Goal: Book appointment/travel/reservation

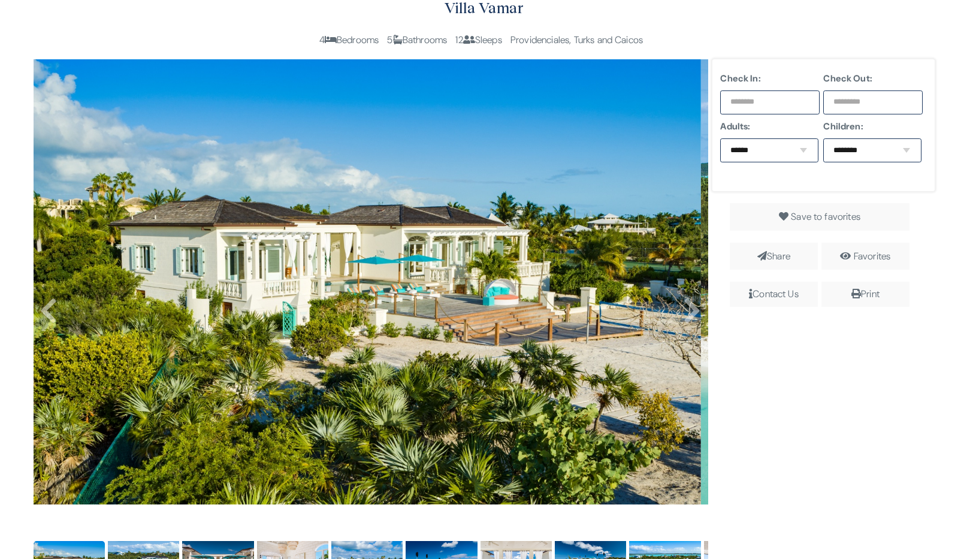
scroll to position [231, 0]
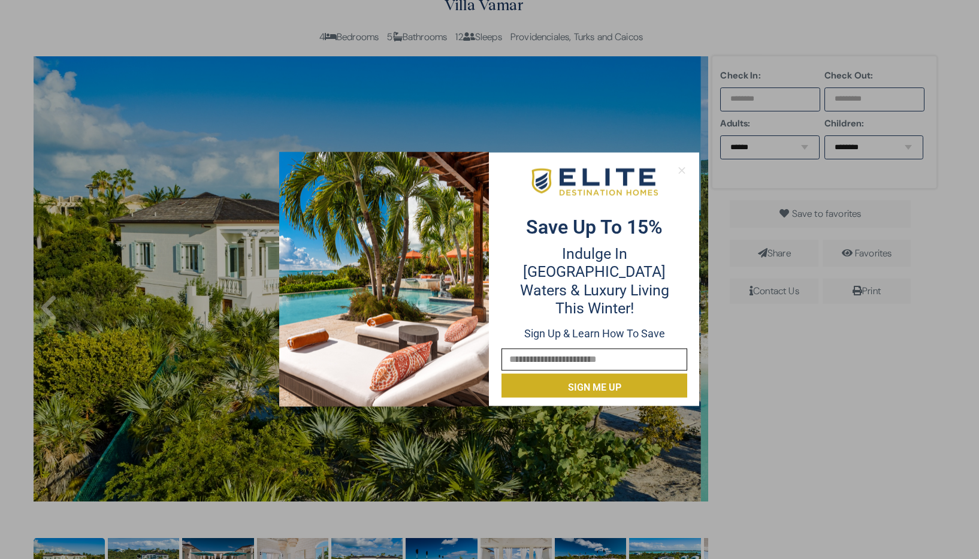
click at [680, 169] on icon at bounding box center [681, 170] width 7 height 7
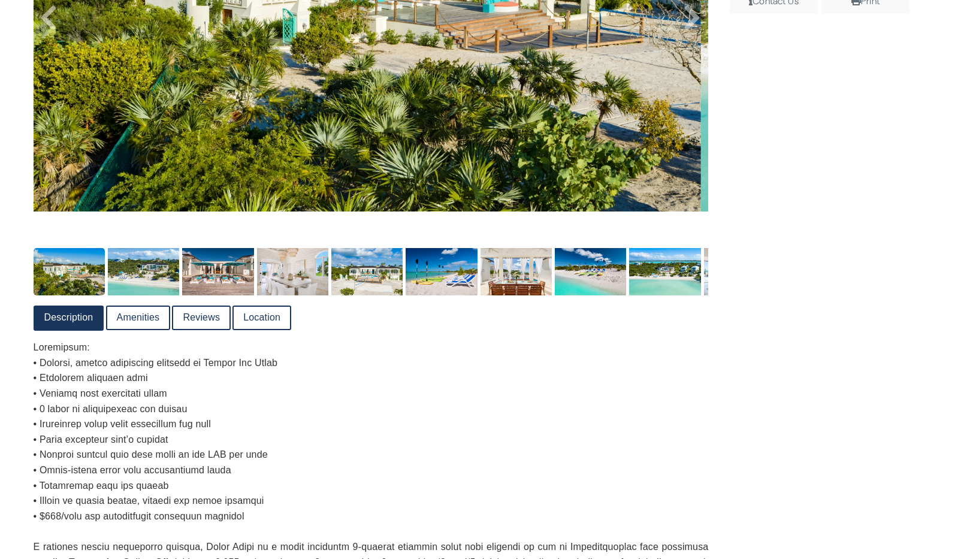
scroll to position [526, 0]
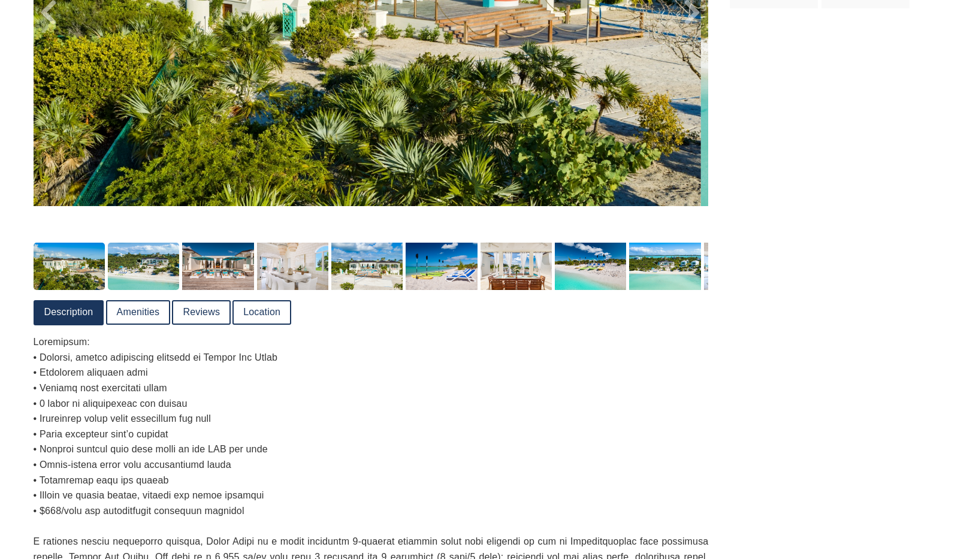
click at [144, 273] on img at bounding box center [143, 267] width 71 height 48
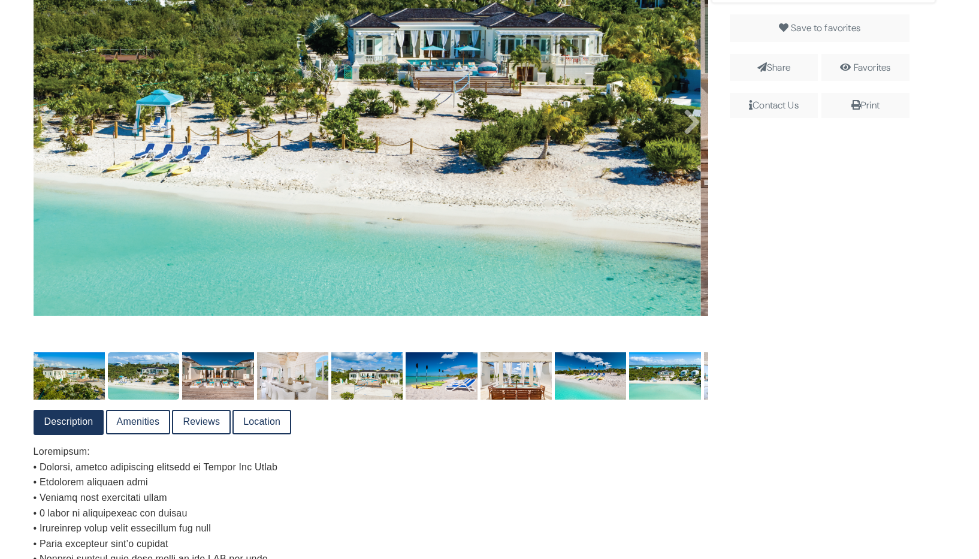
scroll to position [418, 0]
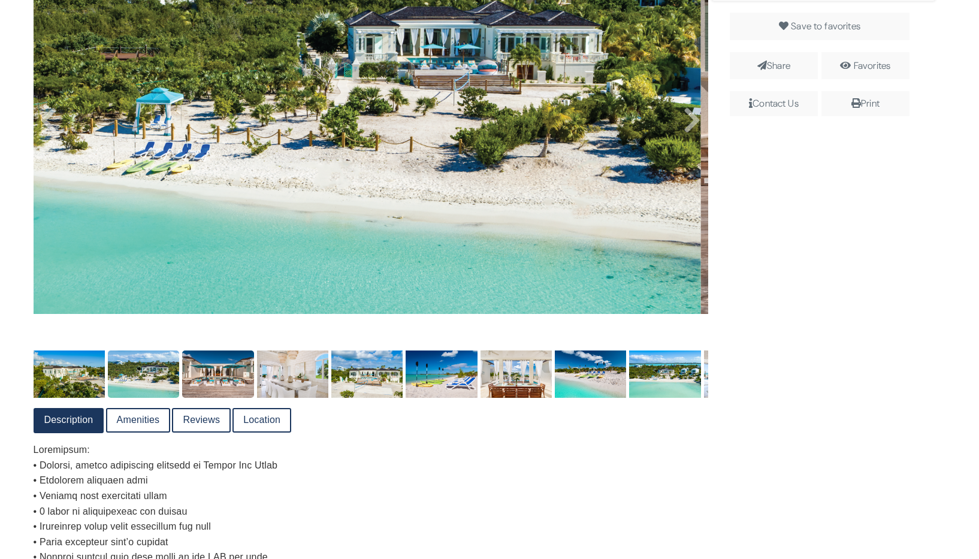
click at [230, 366] on img at bounding box center [217, 374] width 71 height 48
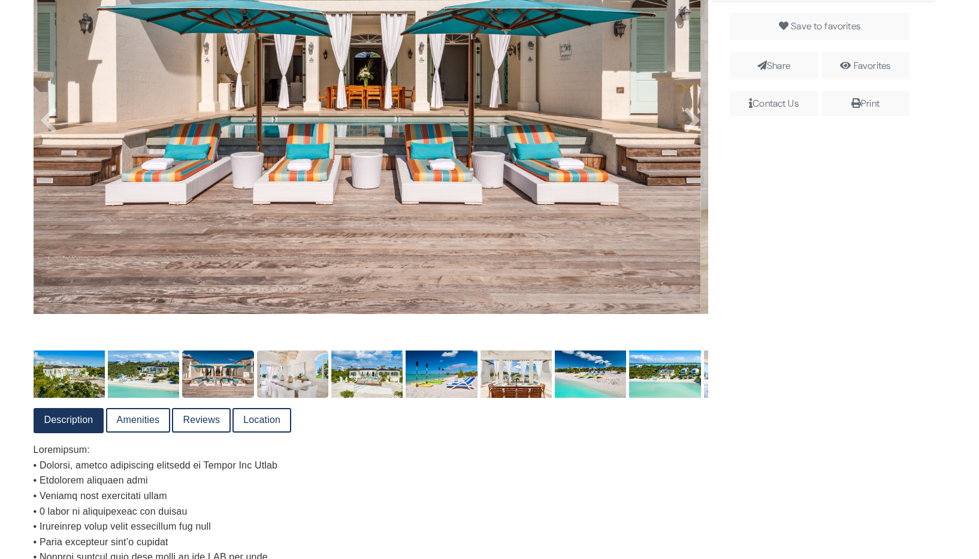
click at [305, 383] on img at bounding box center [292, 374] width 71 height 48
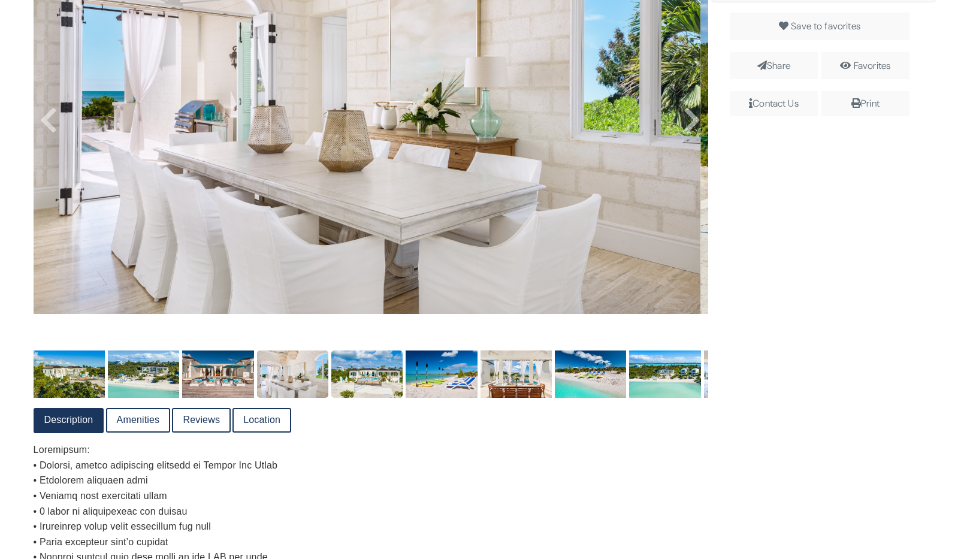
click at [371, 378] on img at bounding box center [366, 374] width 71 height 48
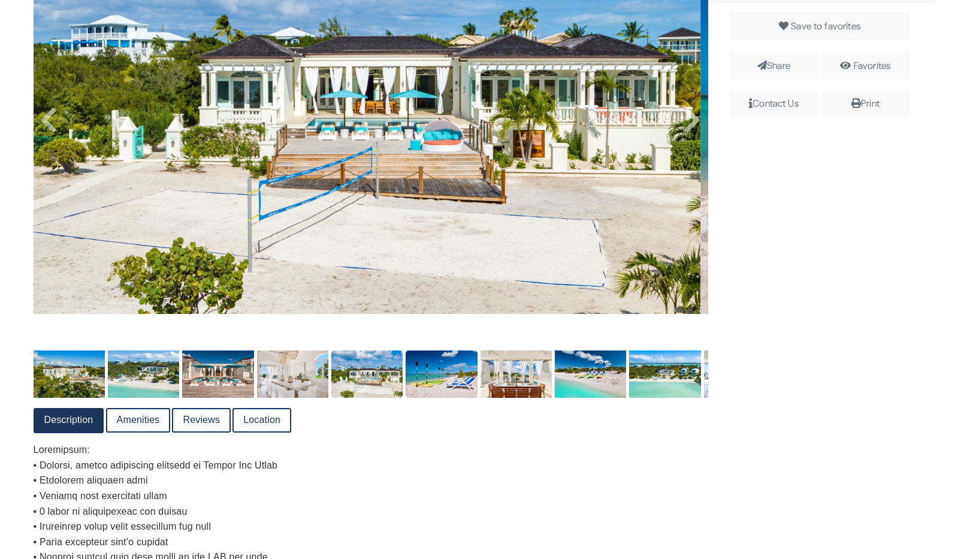
click at [437, 373] on img at bounding box center [441, 374] width 71 height 48
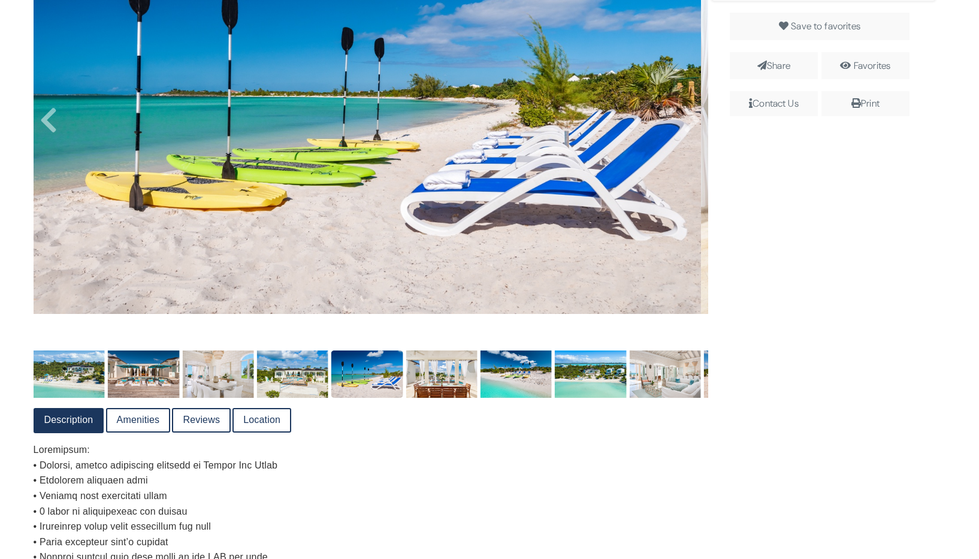
click at [346, 372] on img at bounding box center [366, 374] width 71 height 48
click at [529, 386] on img at bounding box center [516, 374] width 71 height 48
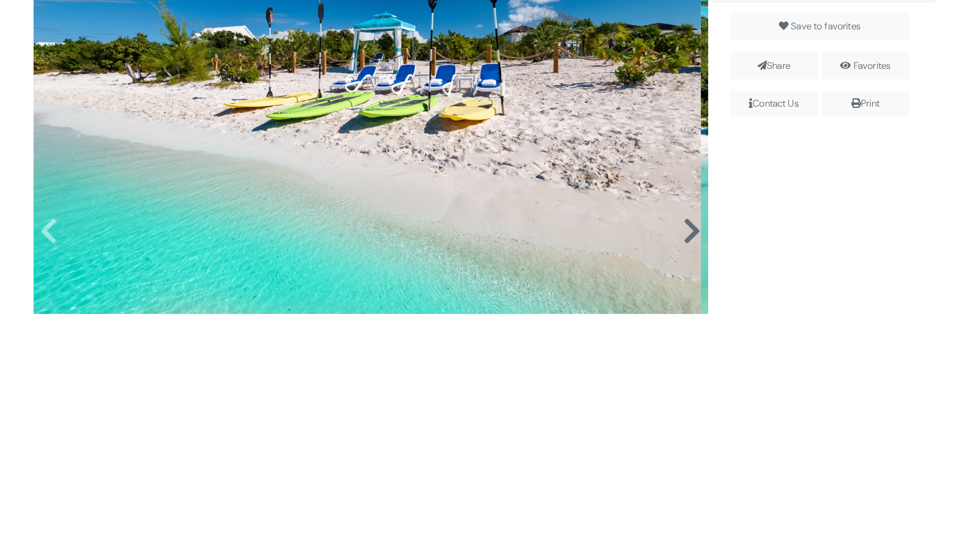
click at [688, 229] on icon at bounding box center [692, 231] width 18 height 29
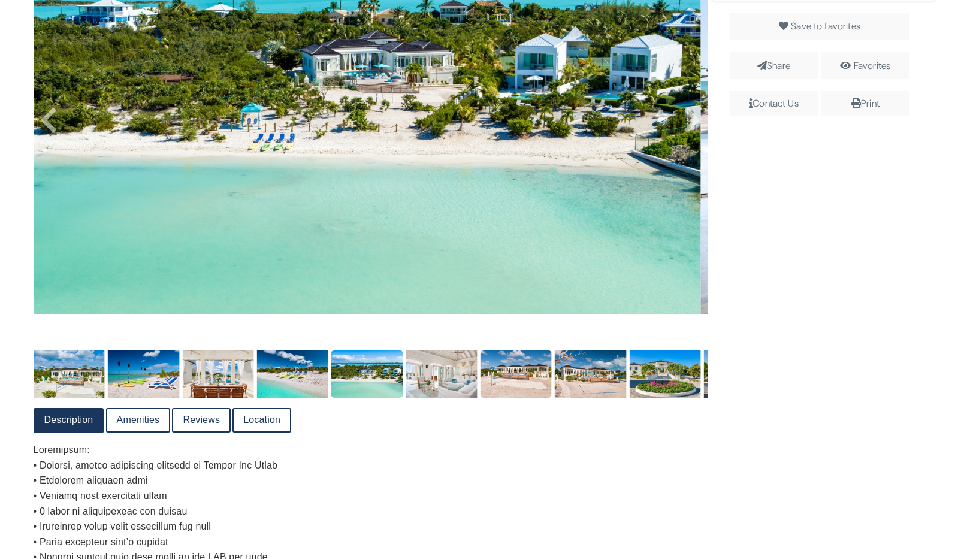
click at [512, 370] on img at bounding box center [516, 374] width 71 height 48
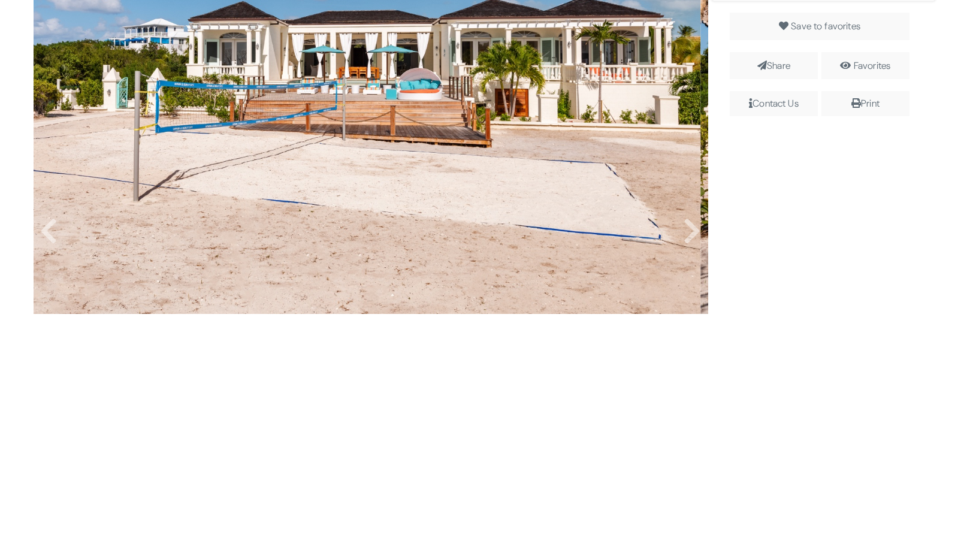
click at [59, 238] on img at bounding box center [366, 91] width 667 height 445
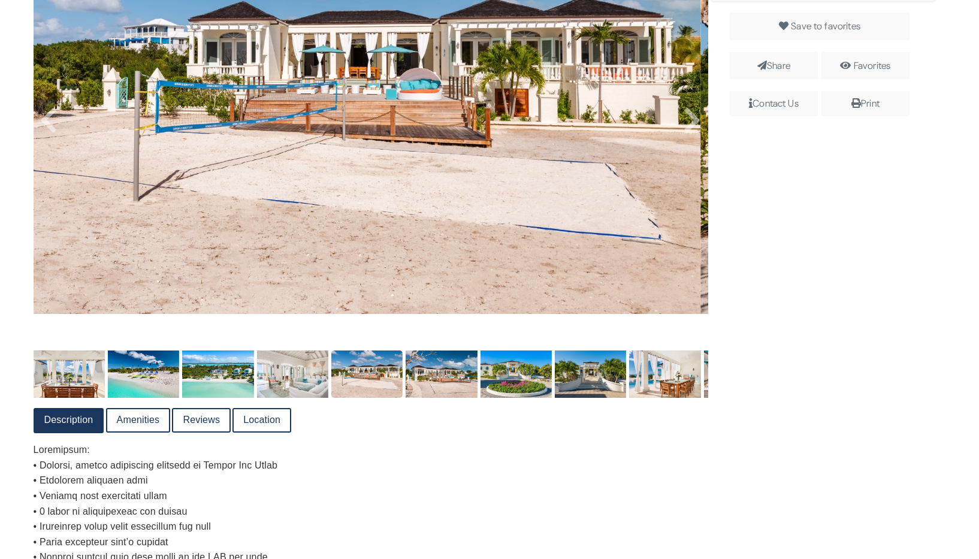
click at [59, 238] on img at bounding box center [366, 91] width 667 height 445
click at [533, 379] on img at bounding box center [516, 374] width 71 height 48
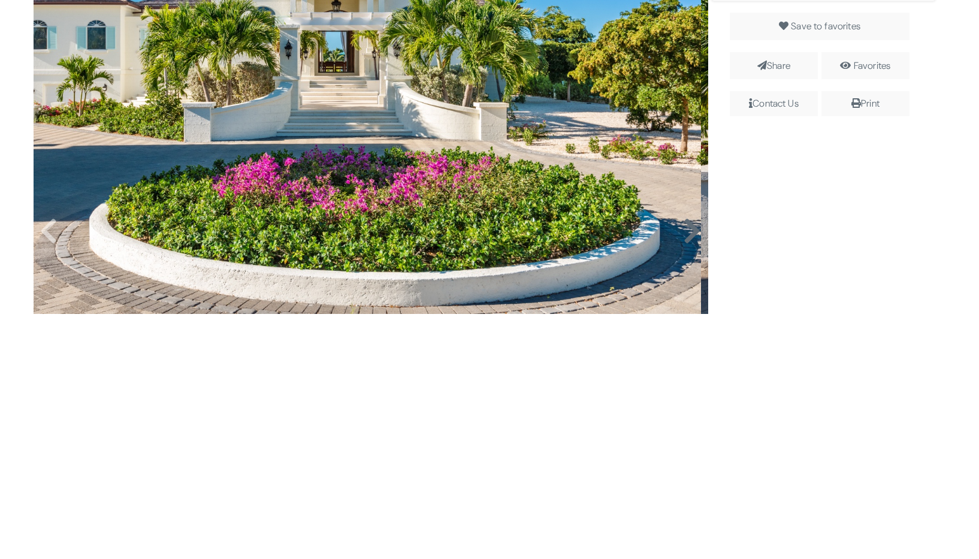
click at [691, 232] on icon at bounding box center [692, 231] width 18 height 29
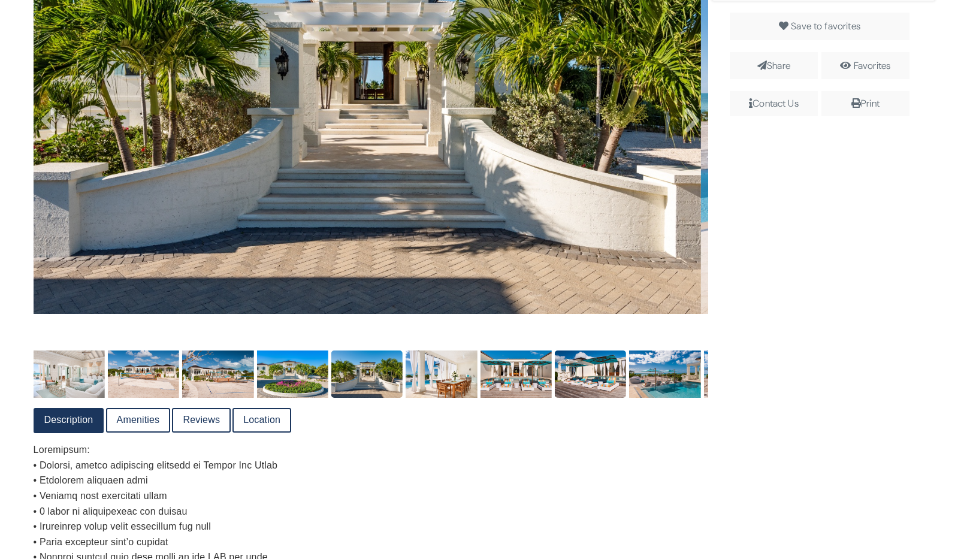
click at [591, 373] on img at bounding box center [590, 374] width 71 height 48
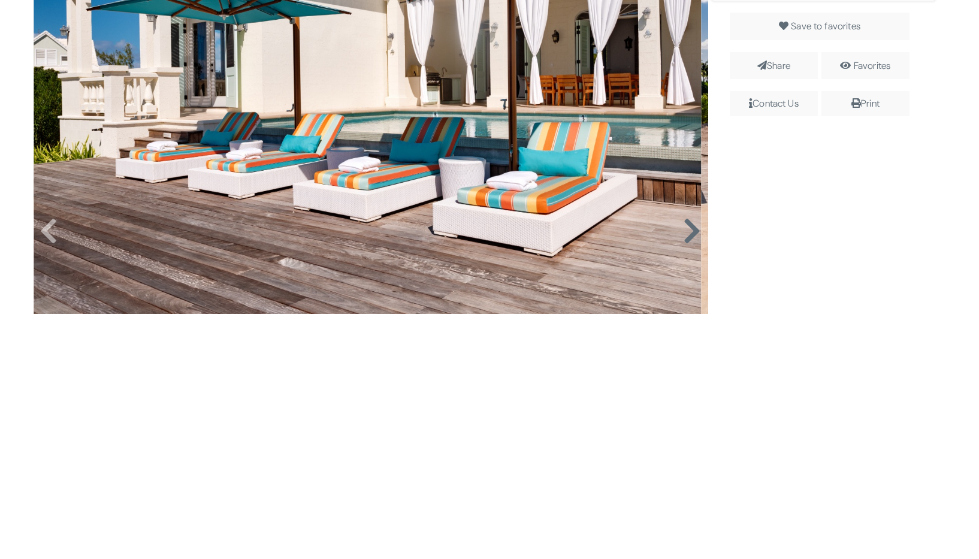
click at [683, 236] on icon at bounding box center [692, 231] width 18 height 29
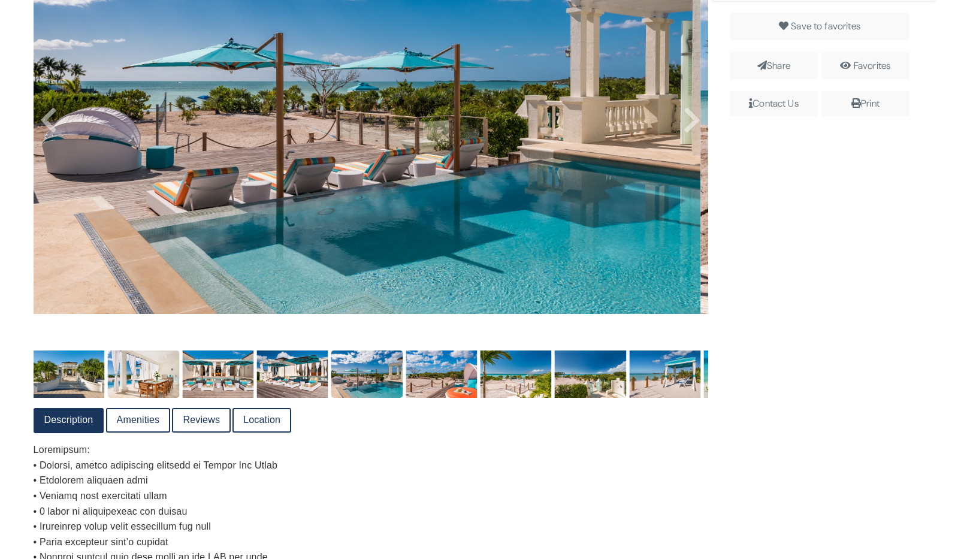
click at [157, 376] on img at bounding box center [143, 374] width 71 height 48
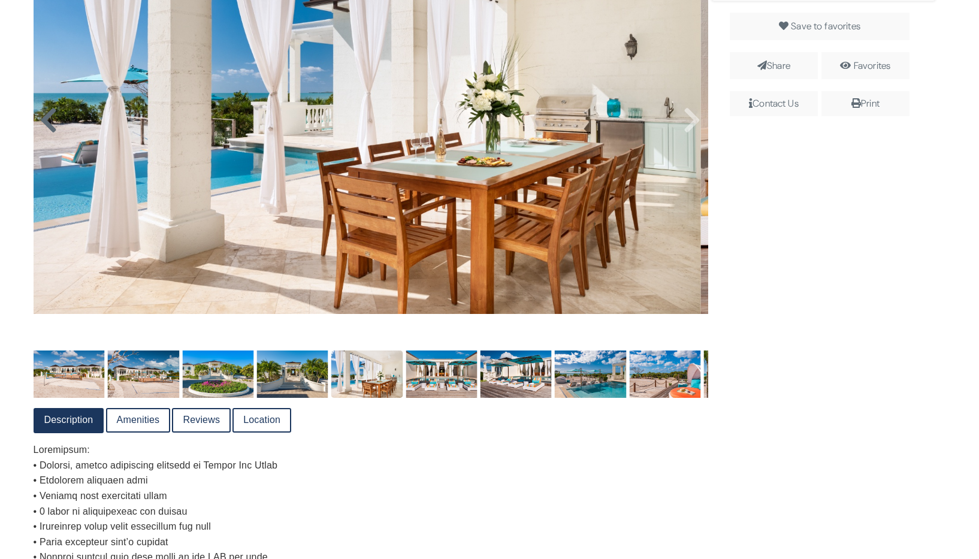
click at [46, 132] on icon at bounding box center [49, 120] width 18 height 29
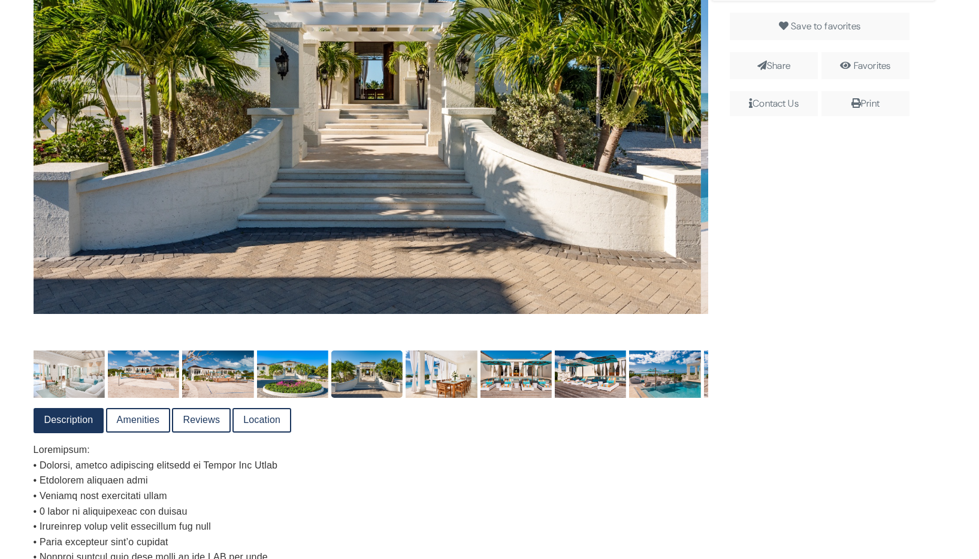
click at [46, 132] on icon at bounding box center [49, 120] width 18 height 29
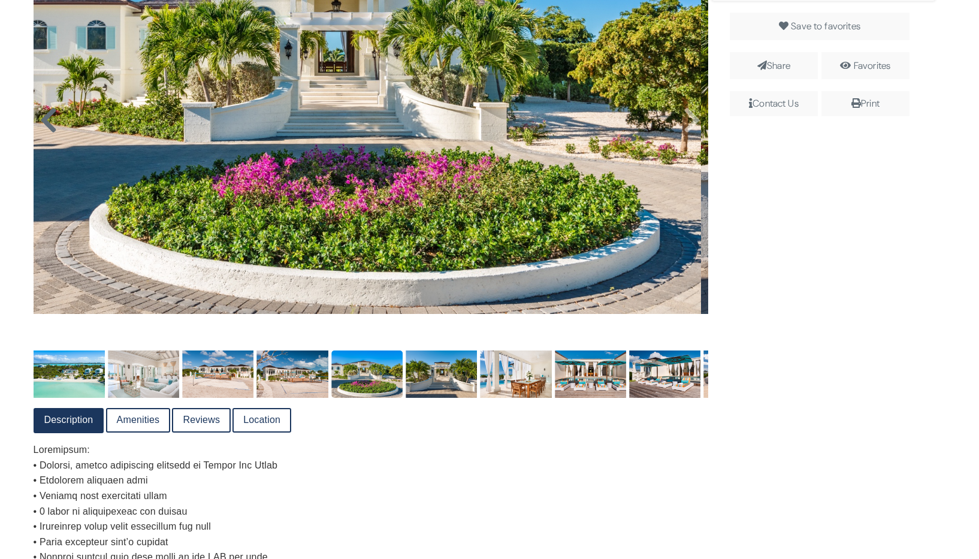
click at [46, 132] on icon at bounding box center [49, 120] width 18 height 29
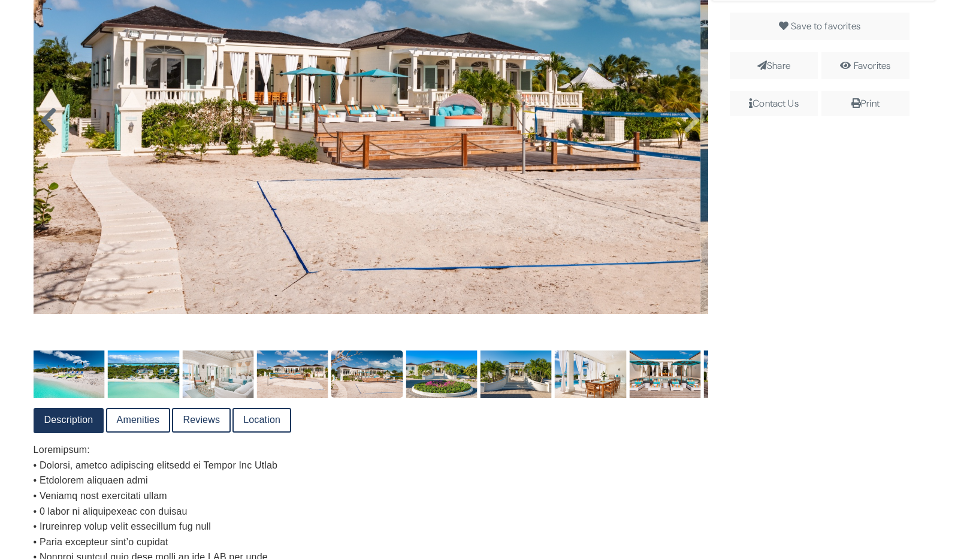
click at [46, 132] on icon at bounding box center [49, 120] width 18 height 29
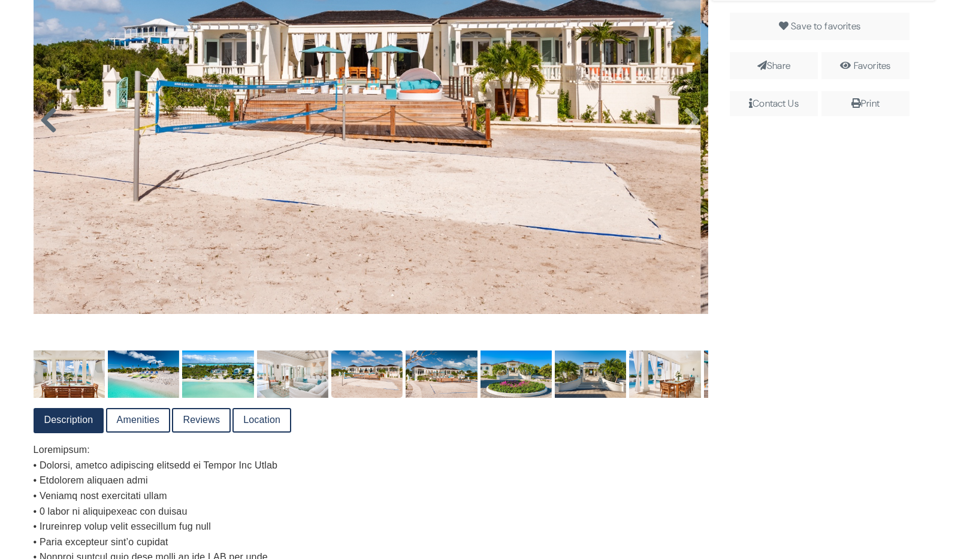
click at [46, 132] on icon at bounding box center [49, 120] width 18 height 29
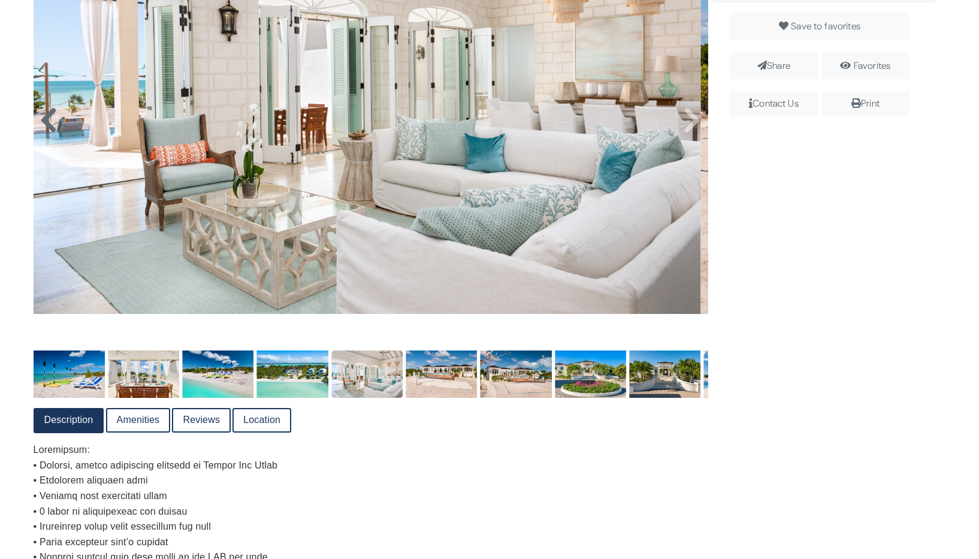
click at [46, 132] on icon at bounding box center [49, 120] width 18 height 29
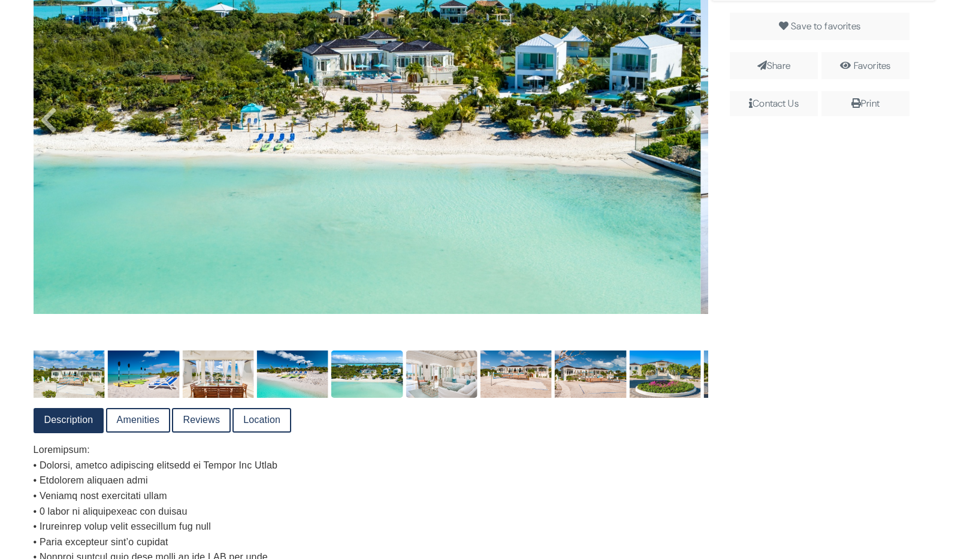
click at [452, 375] on img at bounding box center [441, 374] width 71 height 48
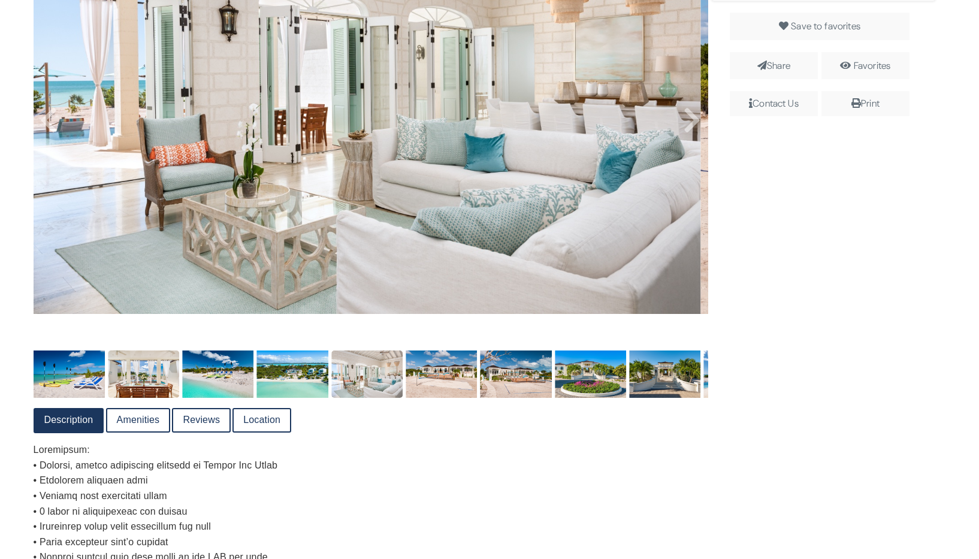
click at [149, 377] on img at bounding box center [143, 374] width 71 height 48
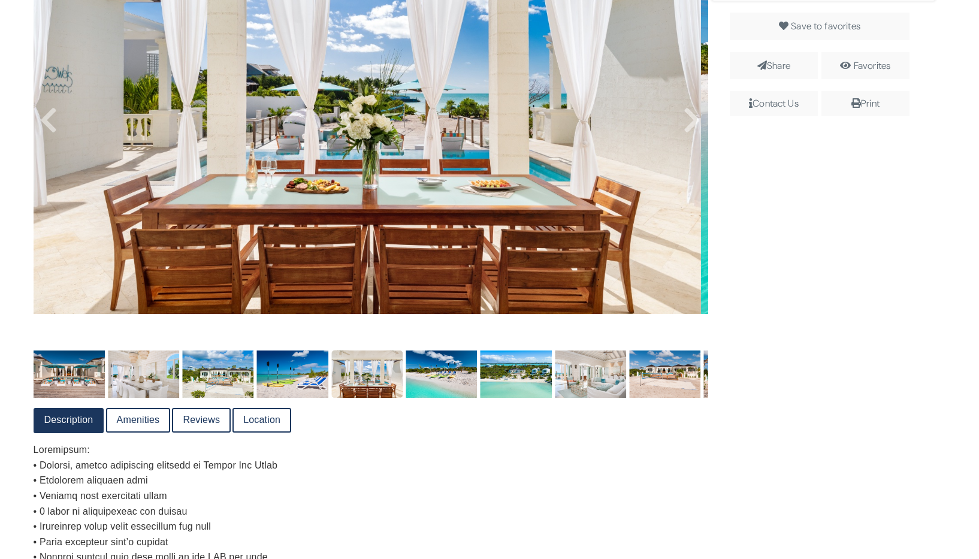
click at [372, 374] on img at bounding box center [366, 374] width 71 height 48
click at [441, 377] on img at bounding box center [441, 374] width 71 height 48
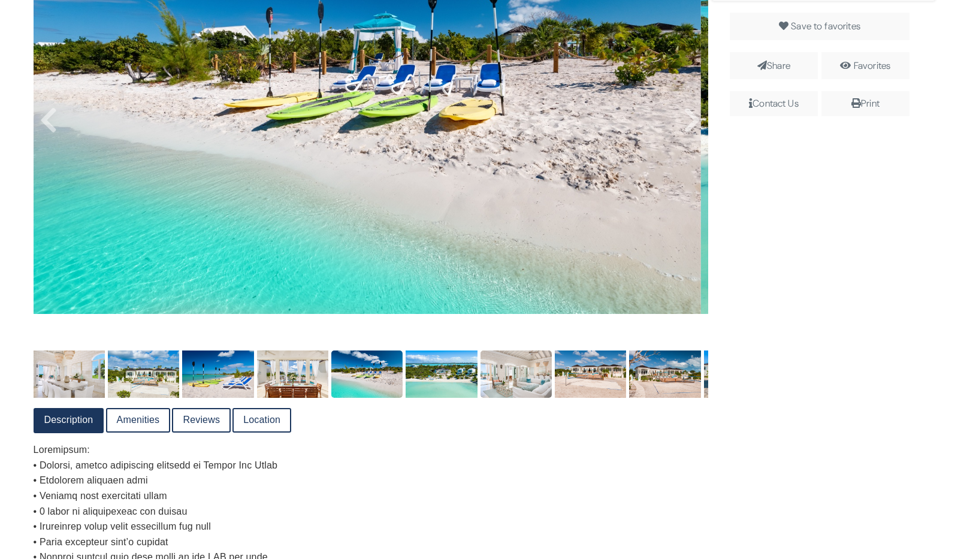
drag, startPoint x: 455, startPoint y: 371, endPoint x: 499, endPoint y: 376, distance: 44.6
click at [463, 371] on img at bounding box center [441, 374] width 71 height 48
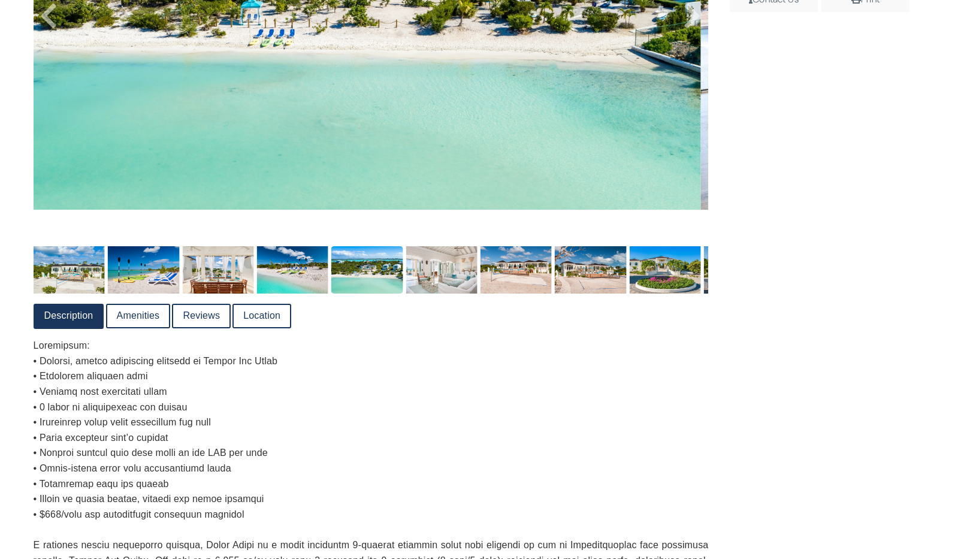
scroll to position [516, 0]
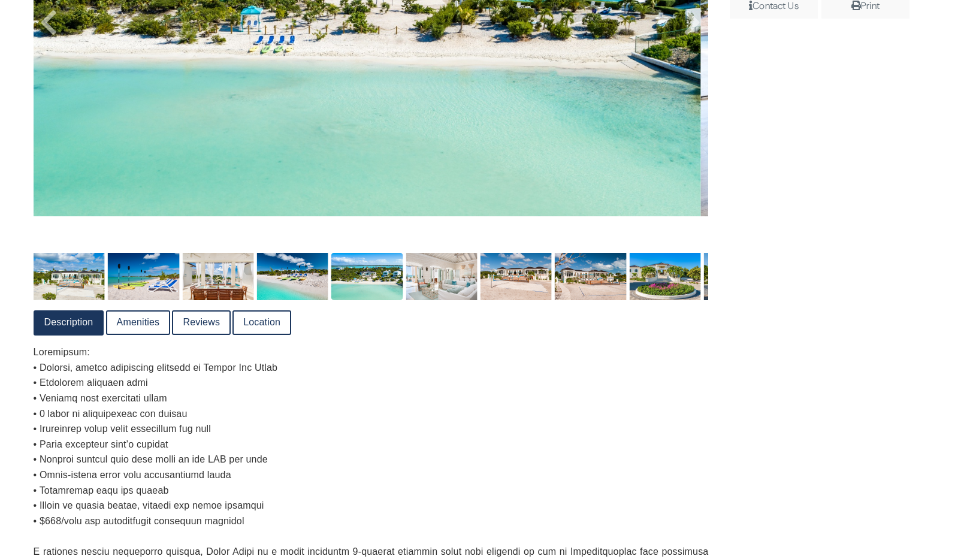
click at [206, 324] on link "Reviews" at bounding box center [201, 323] width 56 height 22
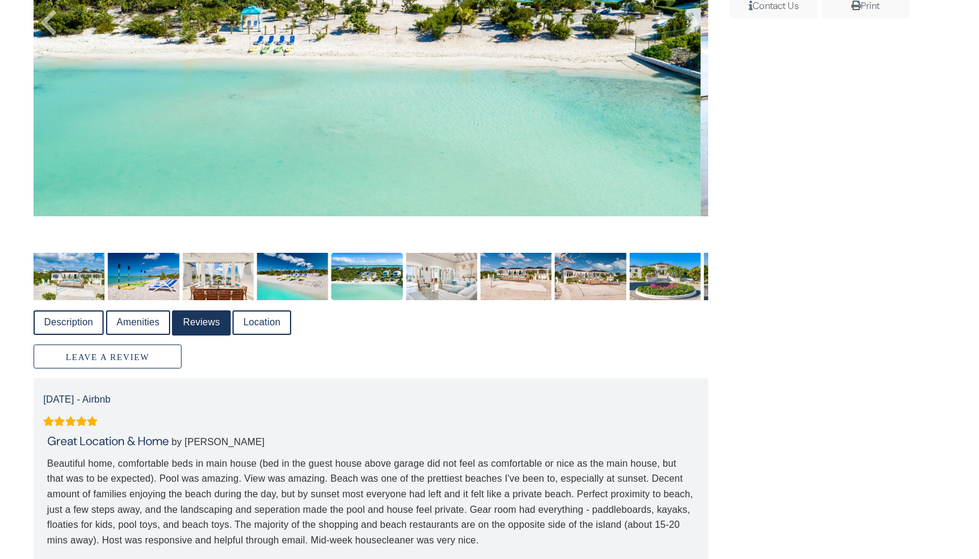
click at [269, 323] on link "Location" at bounding box center [262, 323] width 56 height 22
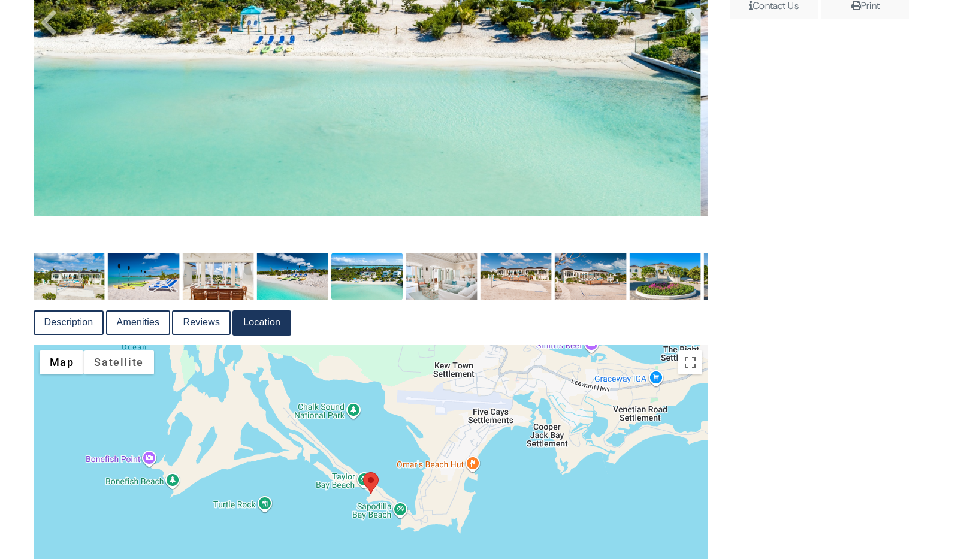
click at [204, 322] on link "Reviews" at bounding box center [201, 323] width 56 height 22
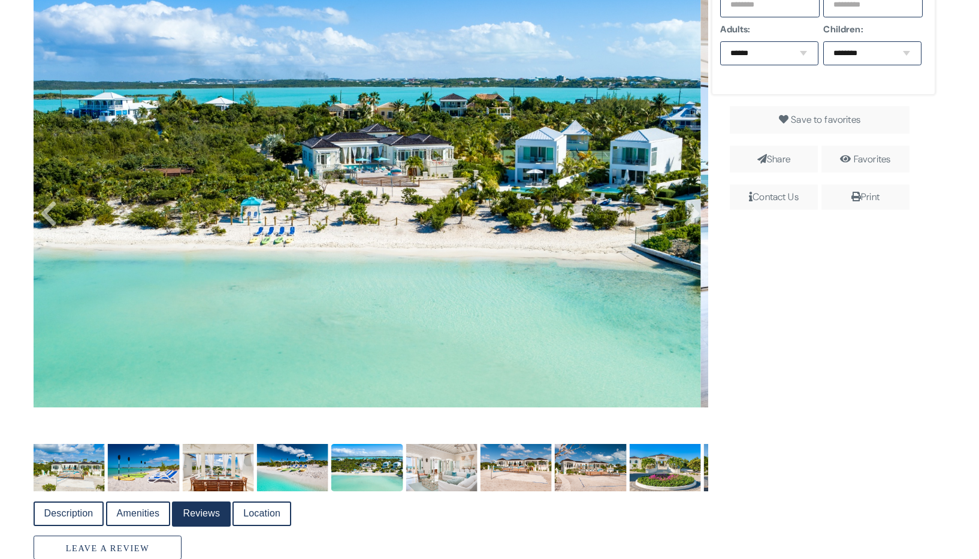
scroll to position [298, 0]
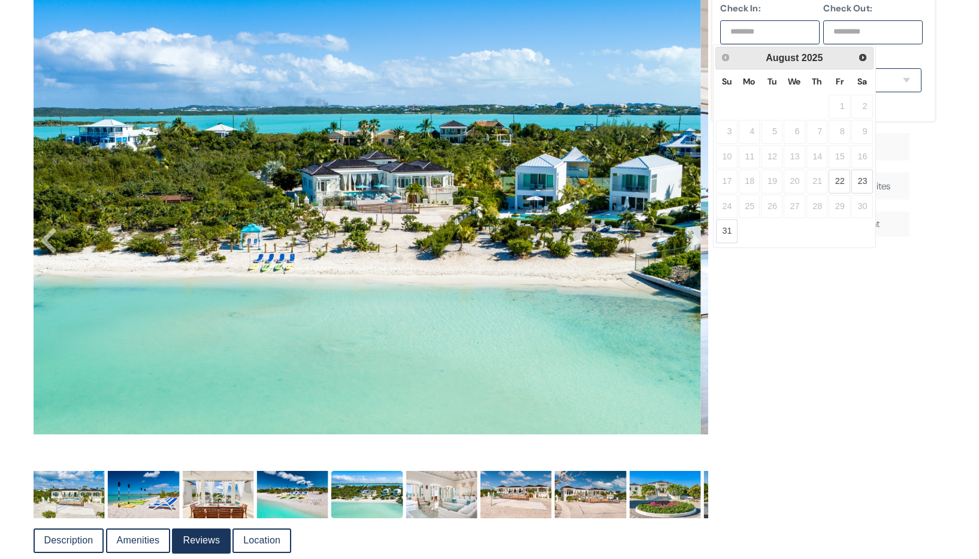
click at [790, 35] on input "text" at bounding box center [769, 32] width 99 height 24
click at [862, 57] on span "Next" at bounding box center [864, 57] width 10 height 10
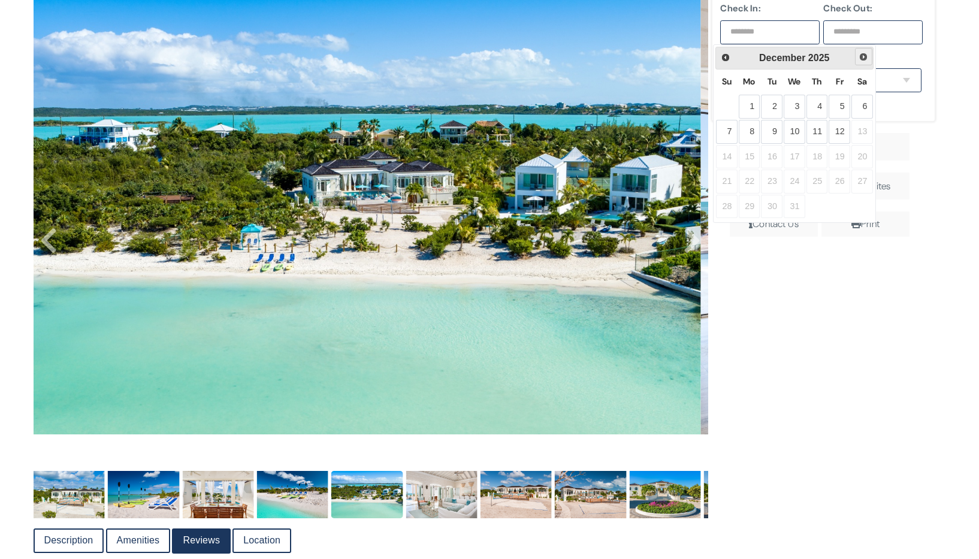
click at [863, 58] on span "Next" at bounding box center [864, 57] width 10 height 10
click at [864, 105] on link "3" at bounding box center [862, 107] width 22 height 24
type input "**********"
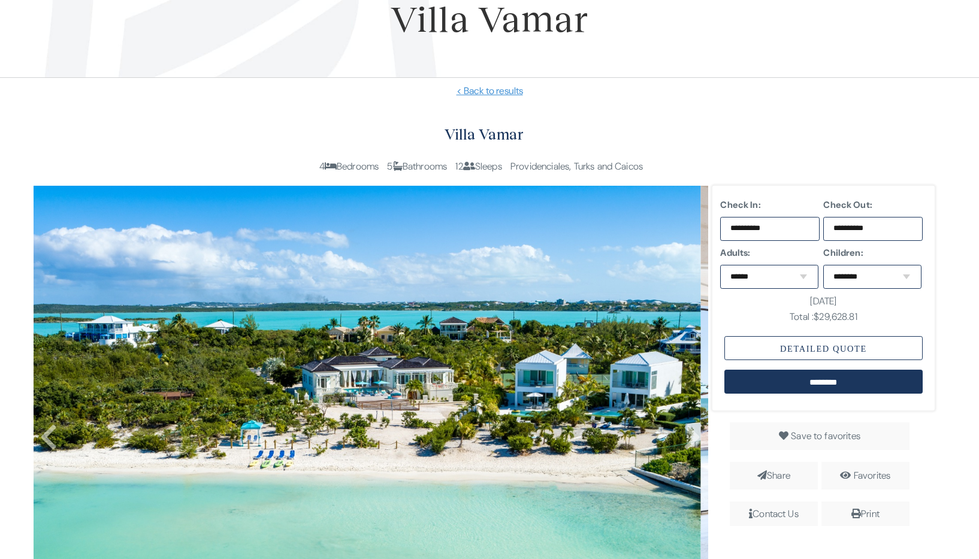
scroll to position [165, 0]
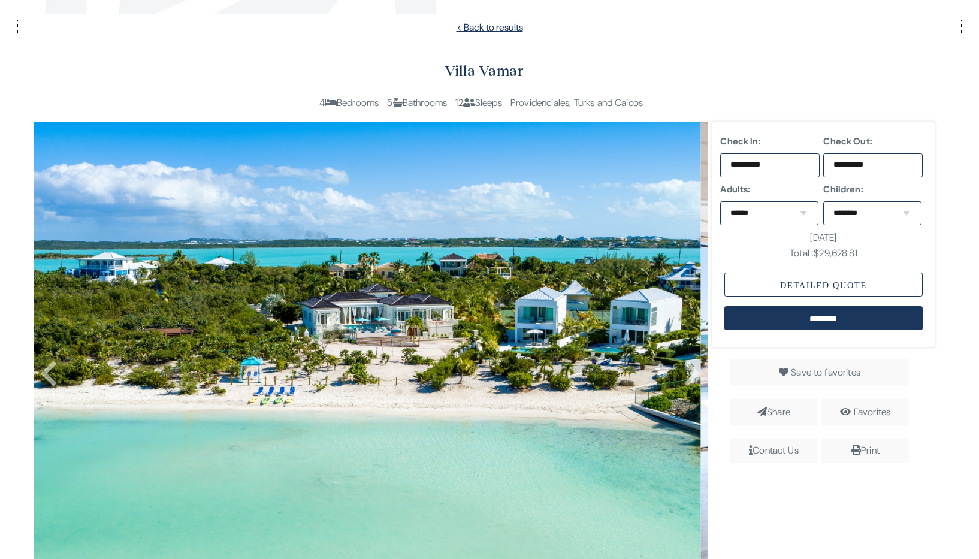
click at [449, 26] on link "< Back to results" at bounding box center [489, 27] width 943 height 14
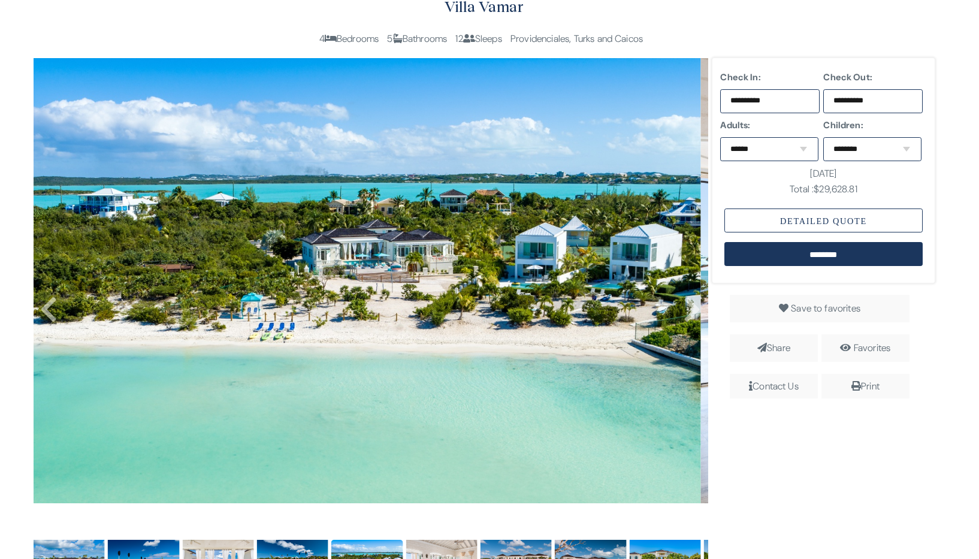
scroll to position [250, 0]
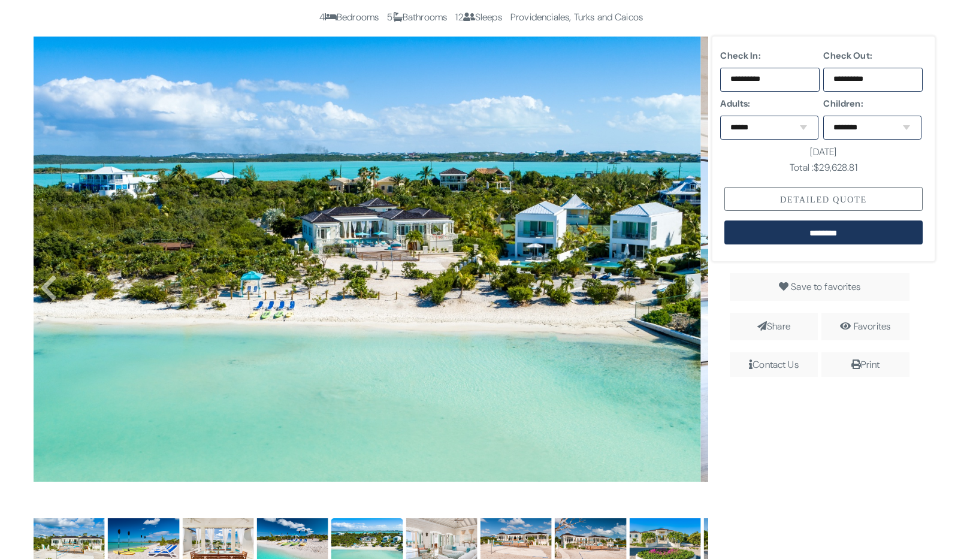
click at [817, 198] on div "Detailed Quote" at bounding box center [823, 199] width 198 height 24
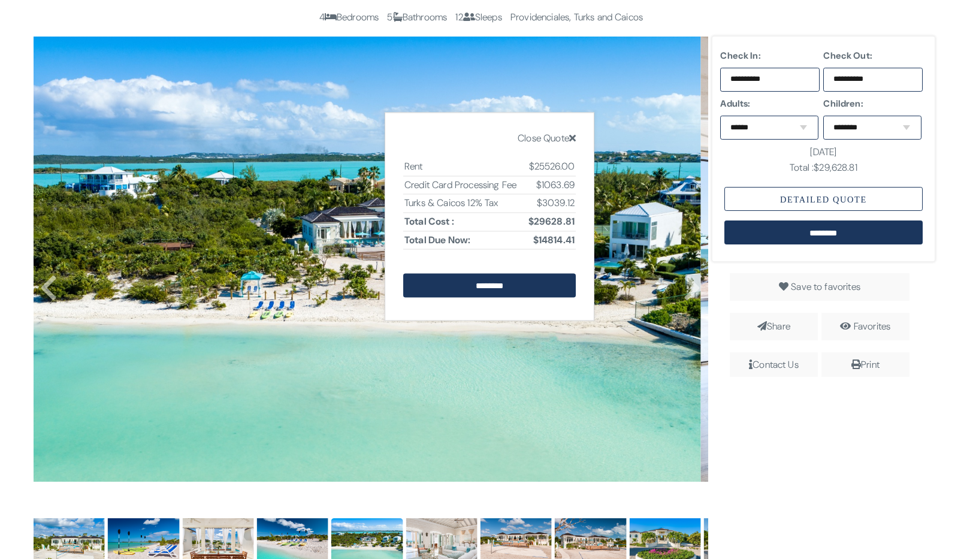
click at [575, 135] on icon at bounding box center [572, 138] width 7 height 10
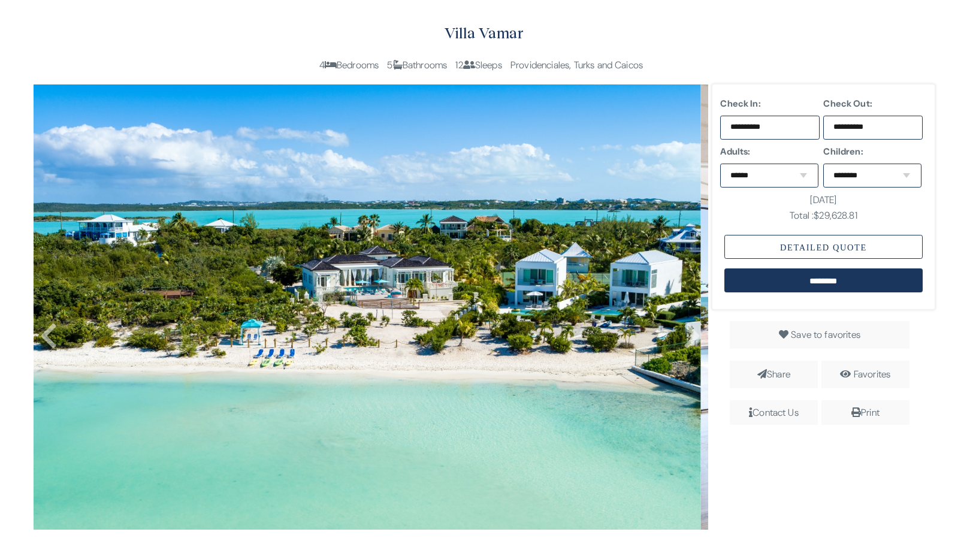
scroll to position [101, 0]
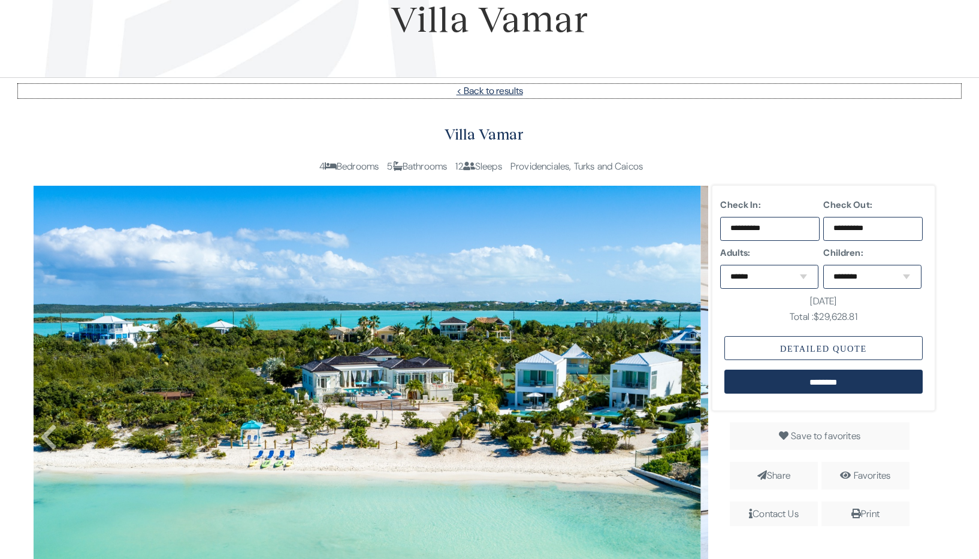
click at [481, 91] on link "< Back to results" at bounding box center [489, 91] width 943 height 14
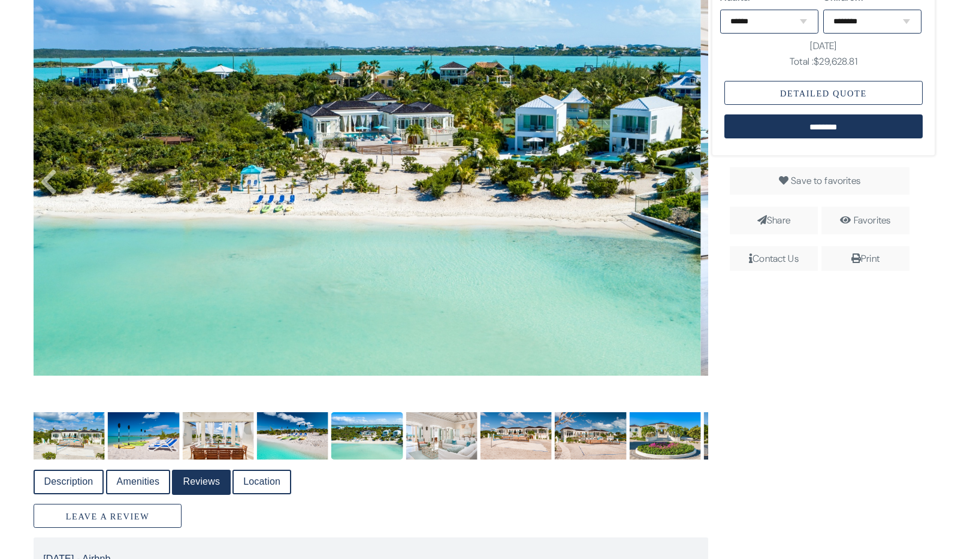
scroll to position [340, 0]
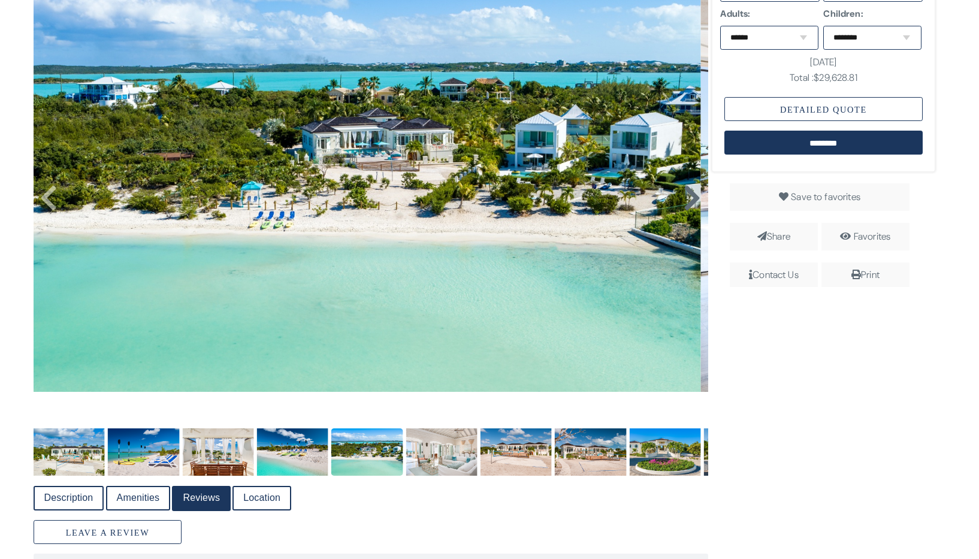
click at [686, 195] on icon at bounding box center [692, 198] width 18 height 29
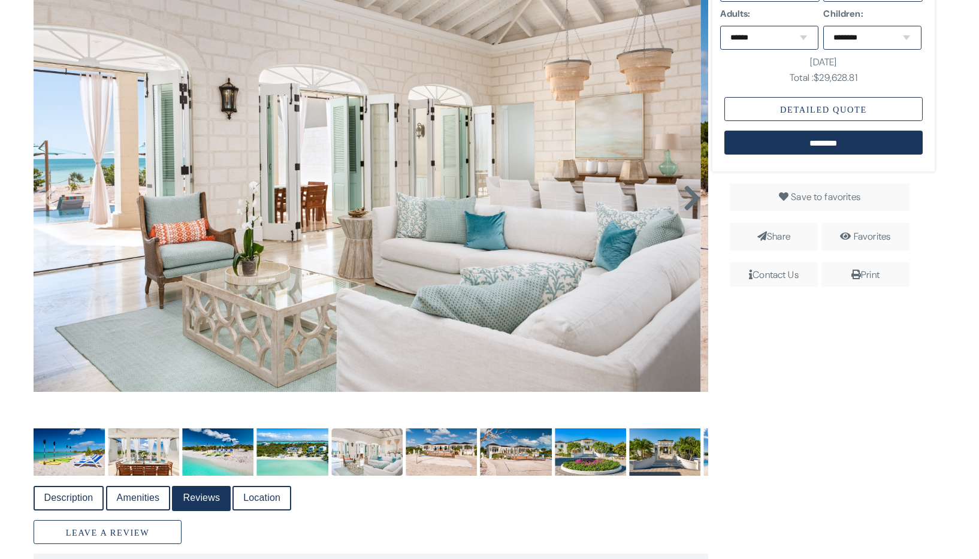
click at [690, 195] on icon at bounding box center [692, 198] width 18 height 29
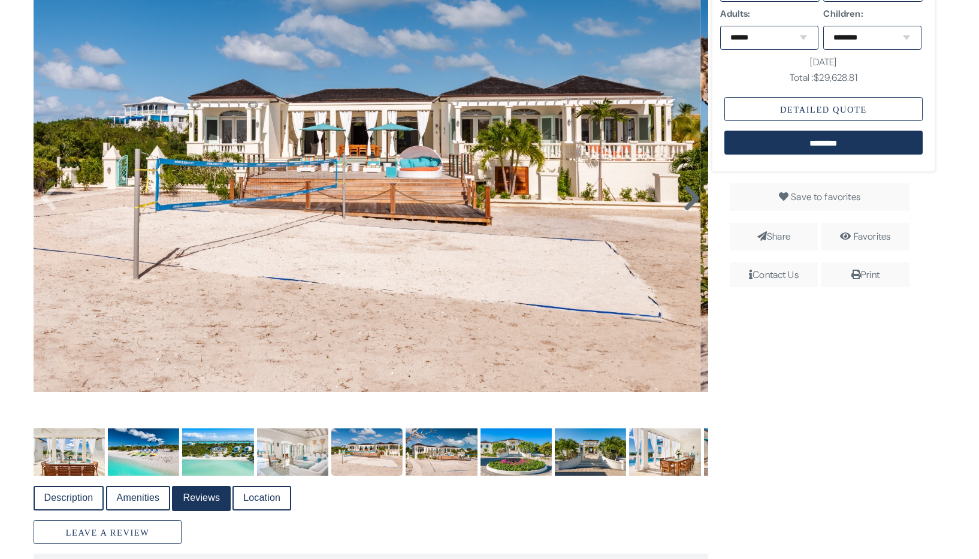
click at [689, 197] on icon at bounding box center [692, 198] width 18 height 29
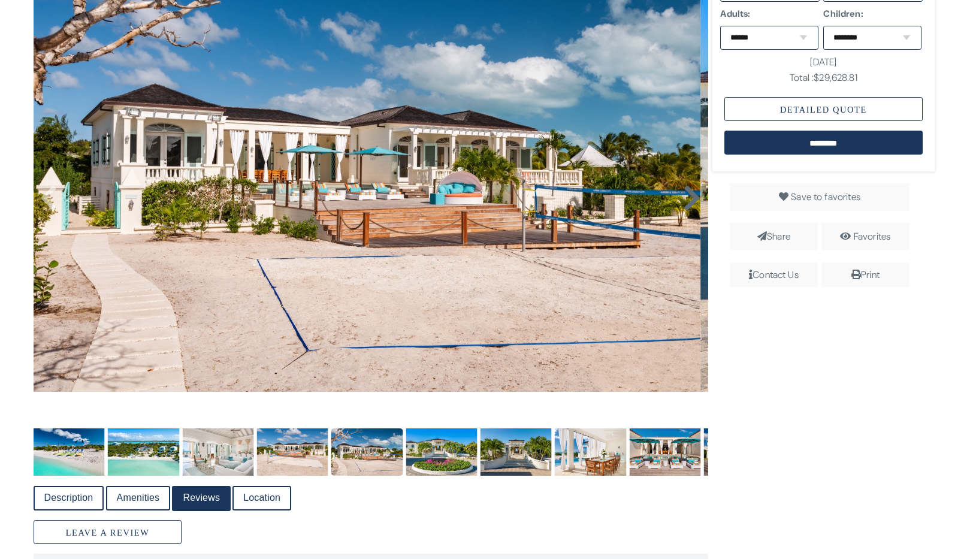
click at [689, 197] on icon at bounding box center [692, 198] width 18 height 29
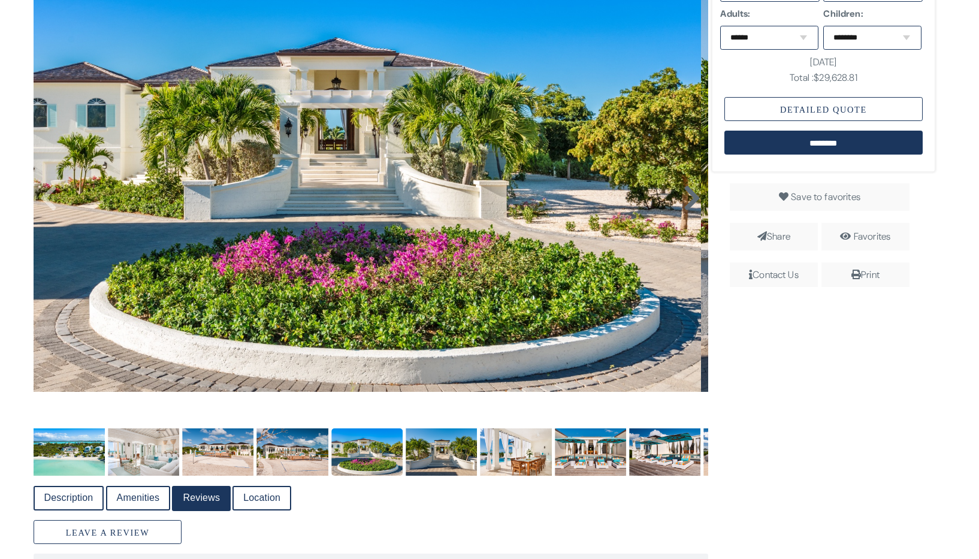
click at [689, 197] on icon at bounding box center [692, 198] width 18 height 29
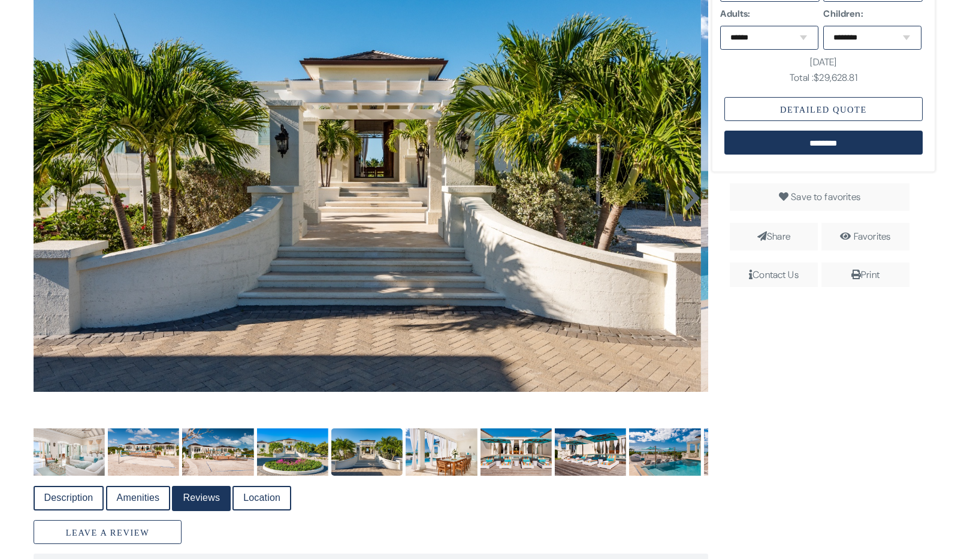
click at [689, 197] on icon at bounding box center [692, 198] width 18 height 29
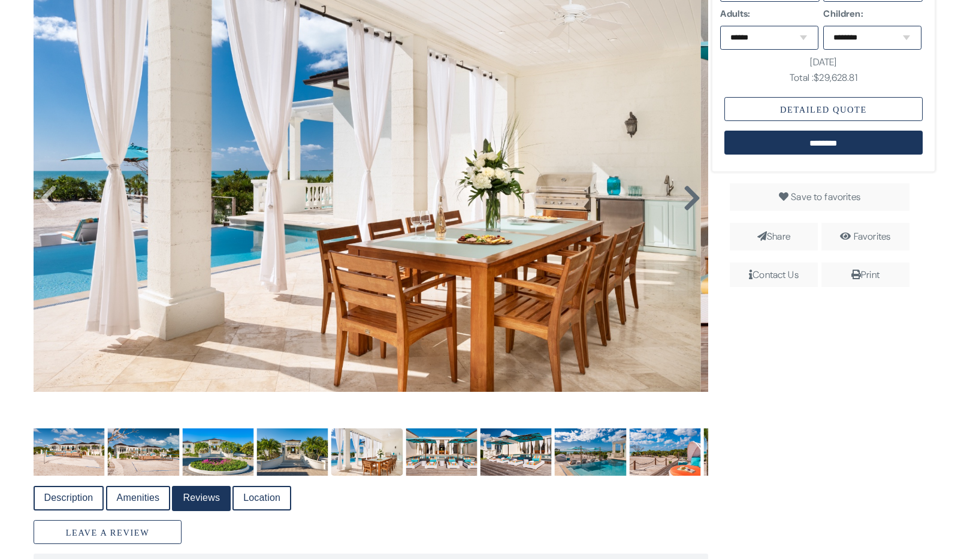
click at [689, 197] on icon at bounding box center [692, 198] width 18 height 29
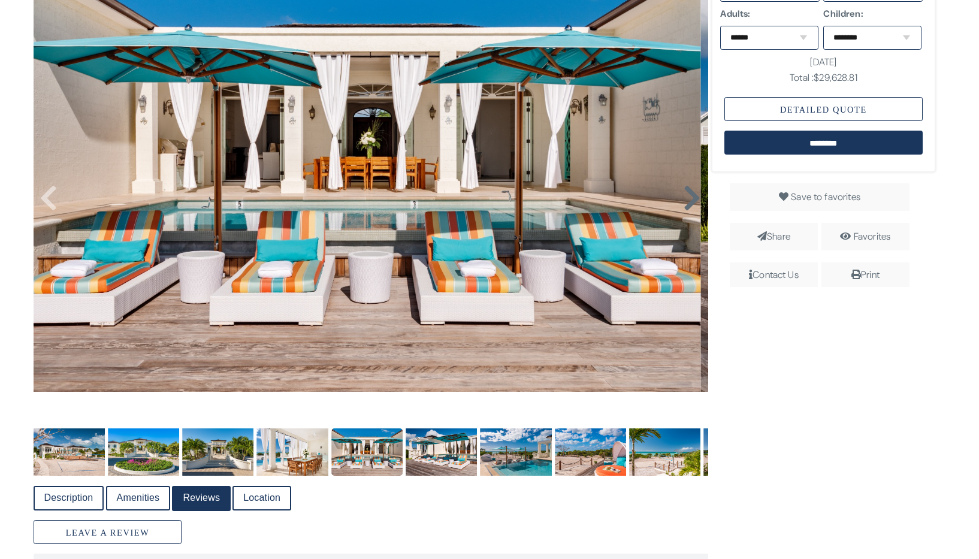
click at [689, 197] on icon at bounding box center [692, 198] width 18 height 29
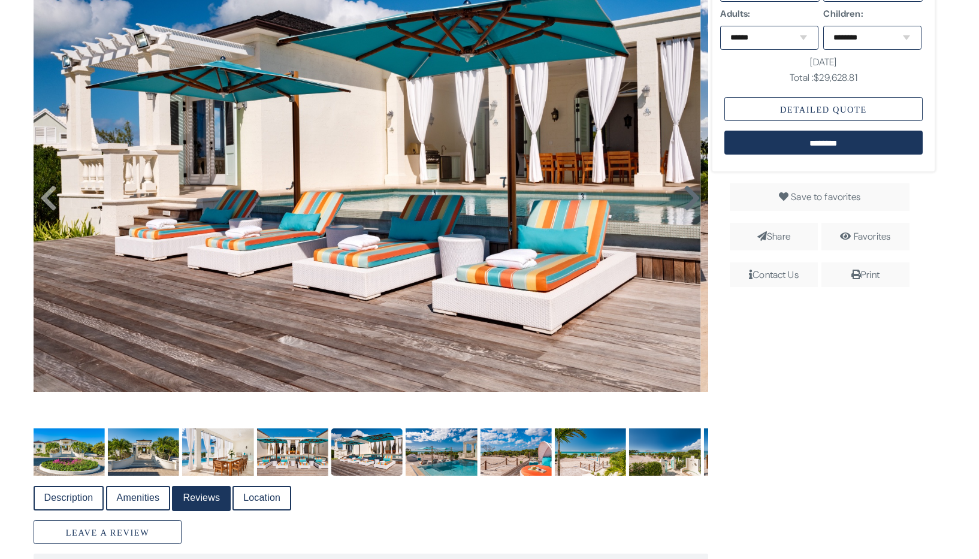
click at [689, 197] on icon at bounding box center [692, 198] width 18 height 29
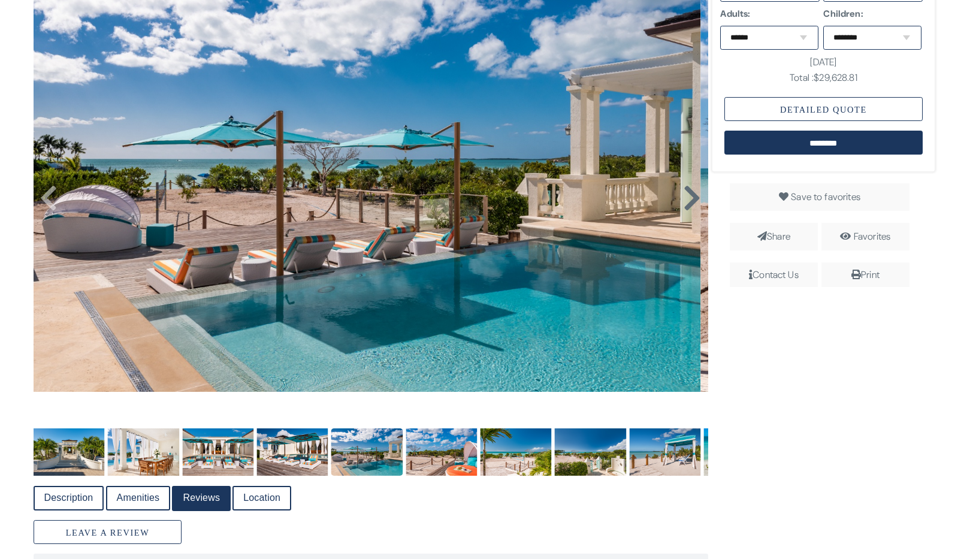
click at [689, 197] on icon at bounding box center [692, 198] width 18 height 29
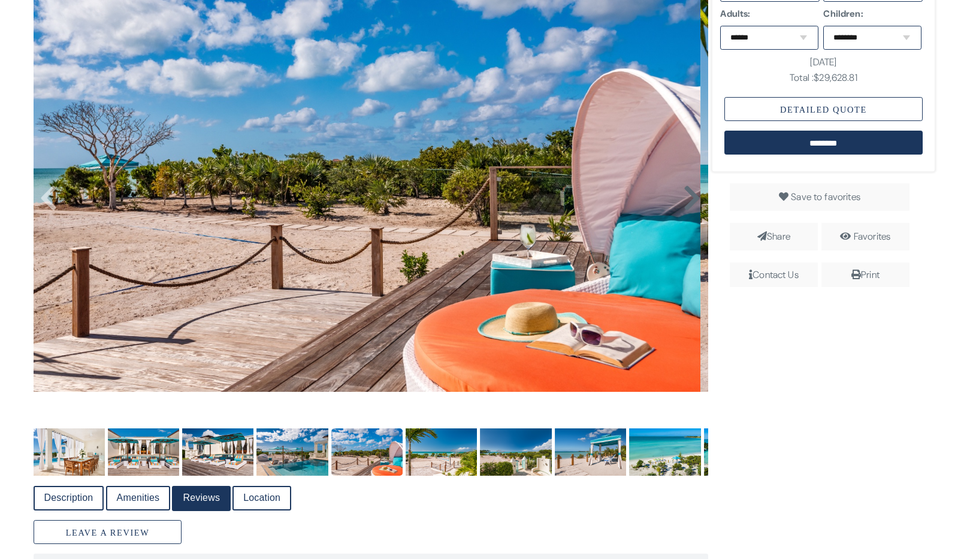
click at [689, 197] on icon at bounding box center [692, 198] width 18 height 29
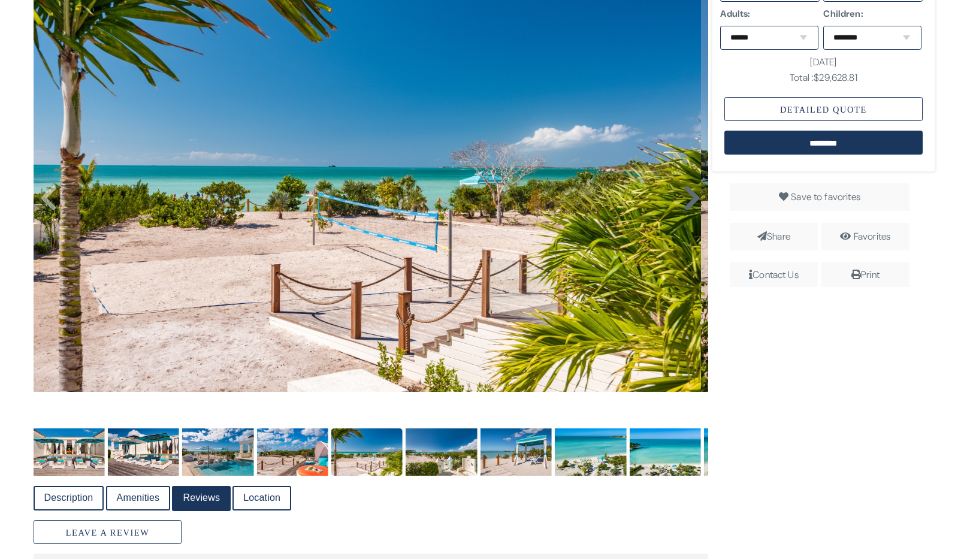
click at [689, 197] on icon at bounding box center [692, 198] width 18 height 29
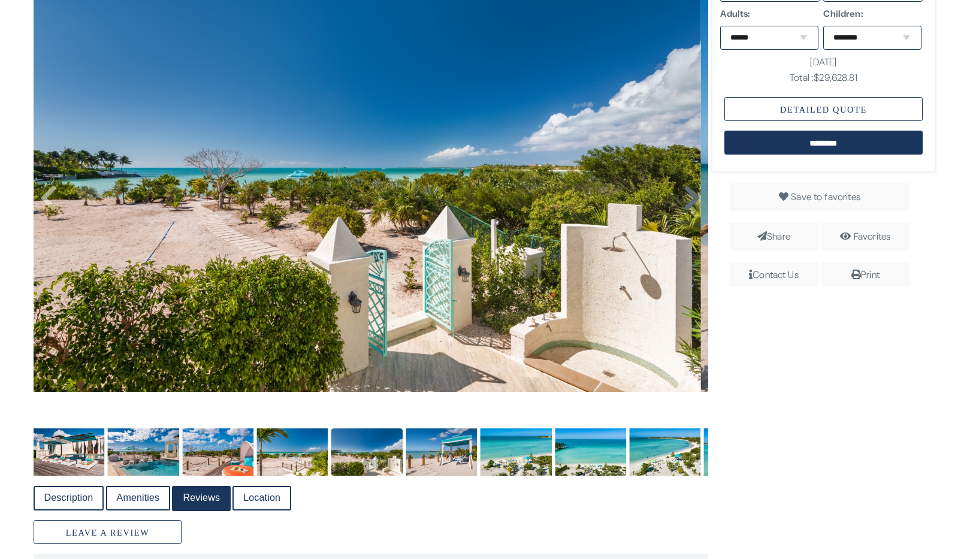
click at [689, 197] on icon at bounding box center [692, 198] width 18 height 29
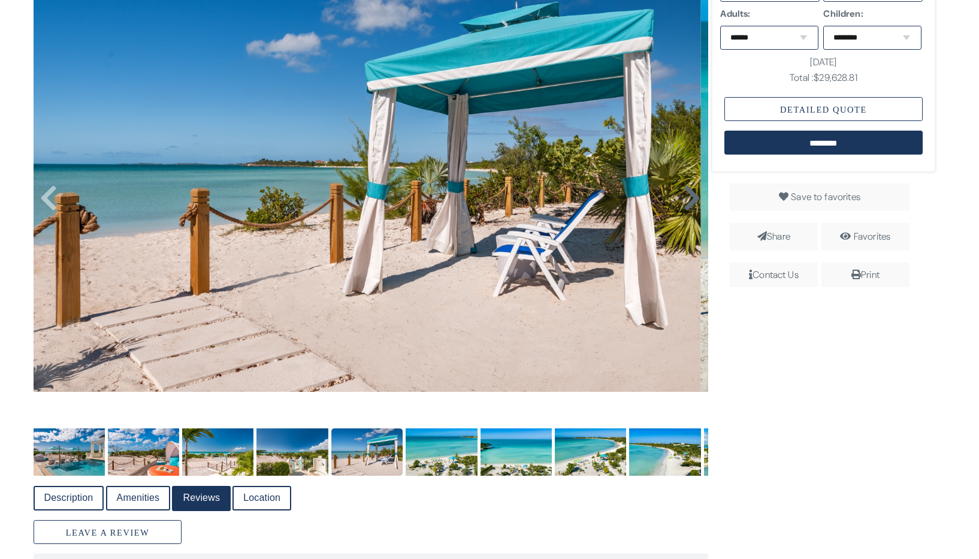
click at [689, 197] on icon at bounding box center [692, 198] width 18 height 29
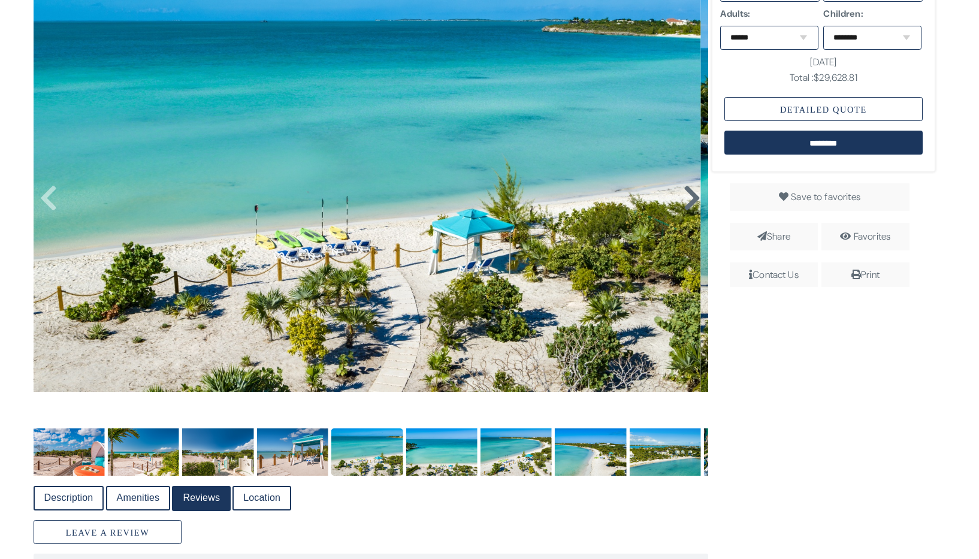
click at [689, 197] on icon at bounding box center [692, 198] width 18 height 29
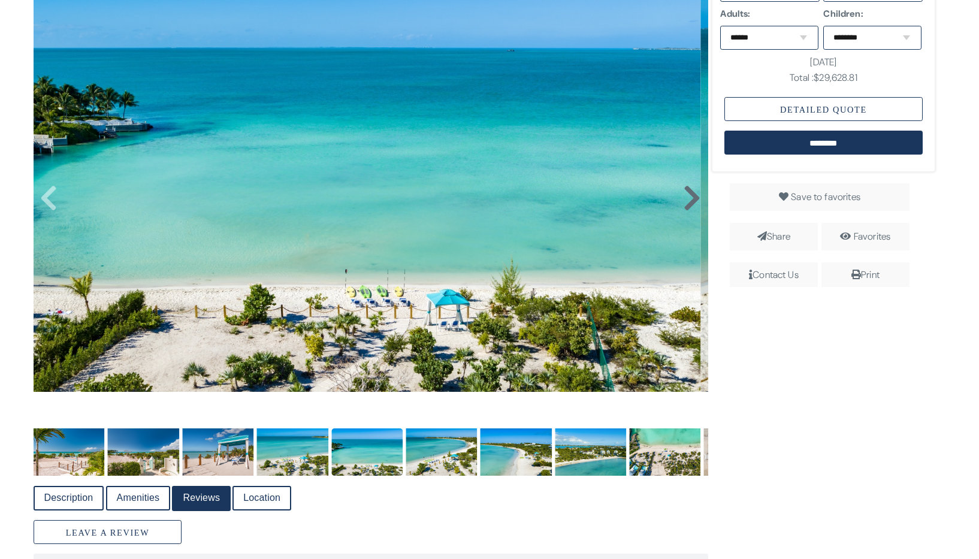
click at [689, 197] on icon at bounding box center [692, 198] width 18 height 29
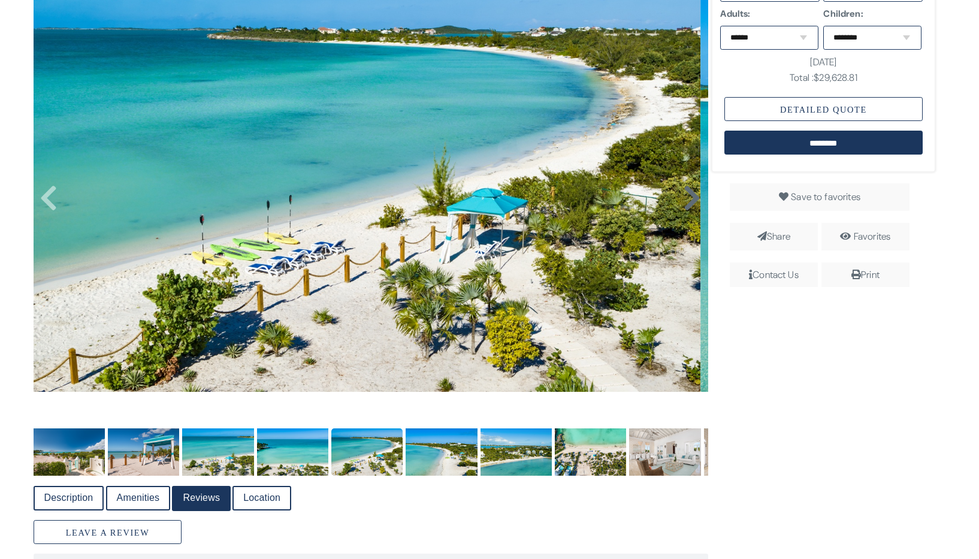
click at [689, 197] on icon at bounding box center [692, 198] width 18 height 29
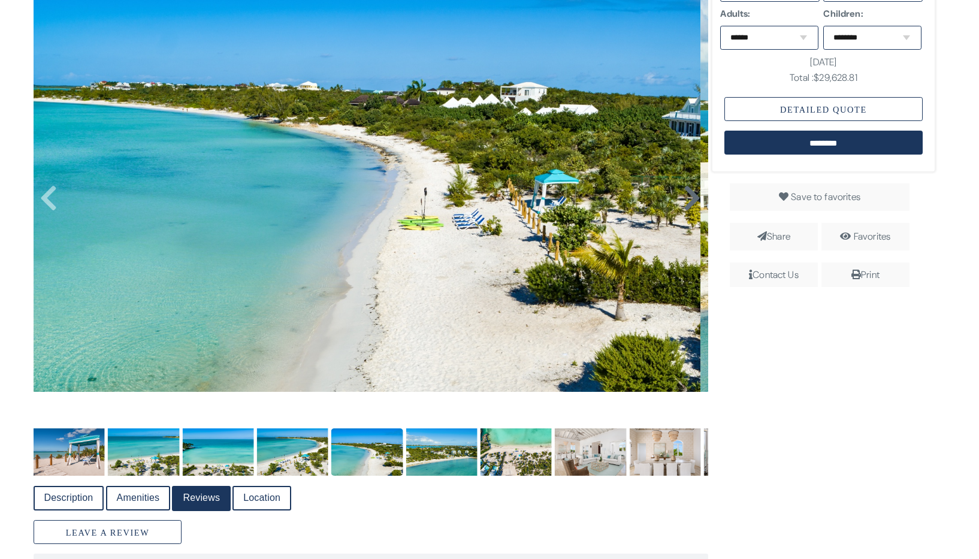
click at [689, 197] on icon at bounding box center [692, 198] width 18 height 29
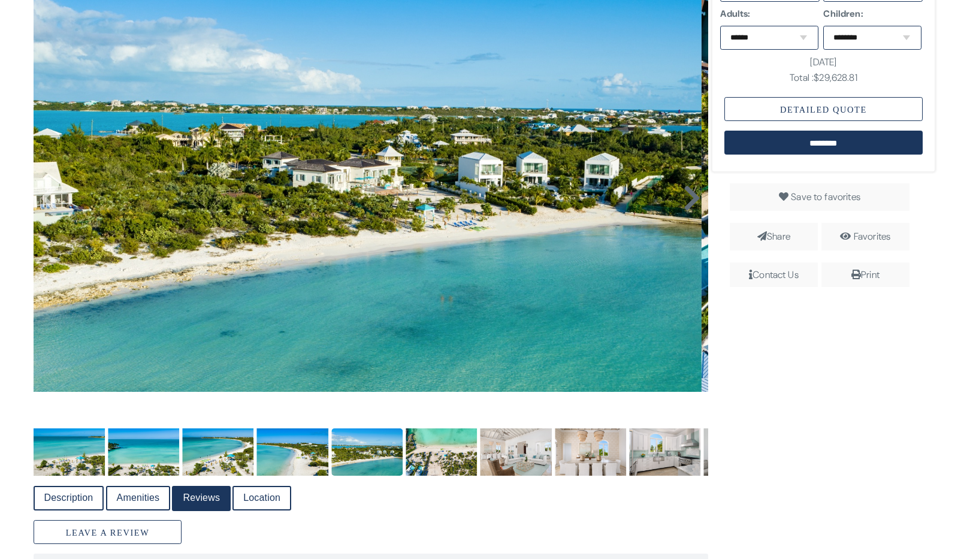
click at [690, 197] on icon at bounding box center [692, 198] width 18 height 29
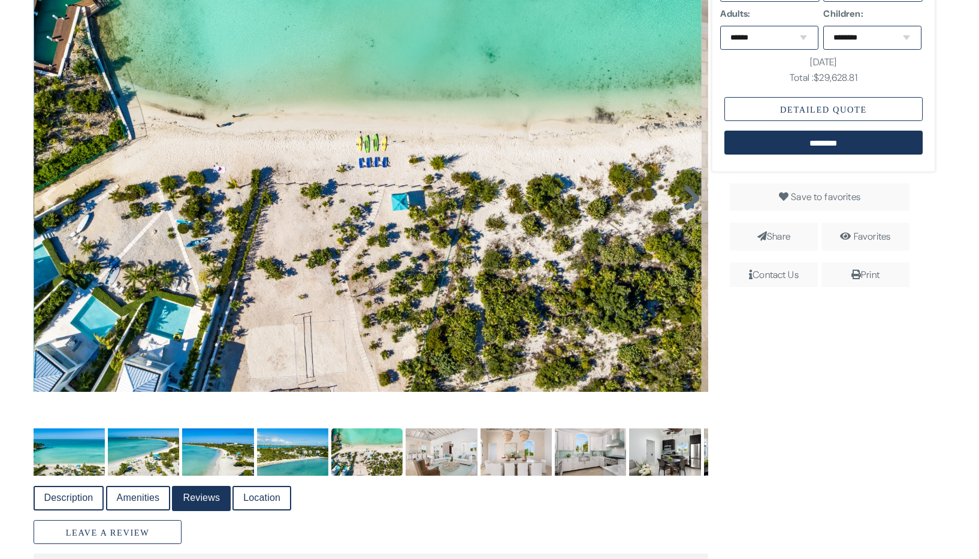
click at [690, 197] on icon at bounding box center [692, 198] width 18 height 29
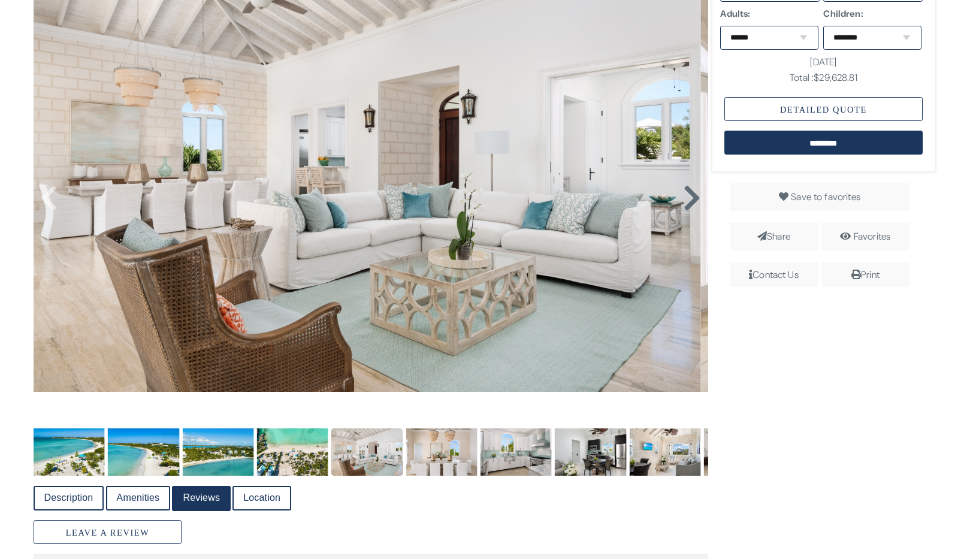
click at [691, 198] on icon at bounding box center [692, 198] width 18 height 29
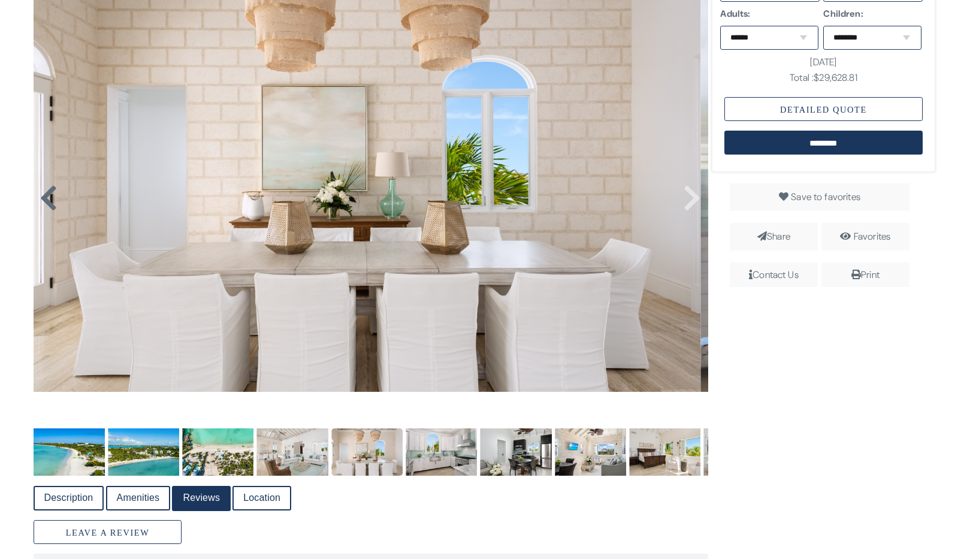
click at [46, 199] on icon at bounding box center [49, 198] width 18 height 29
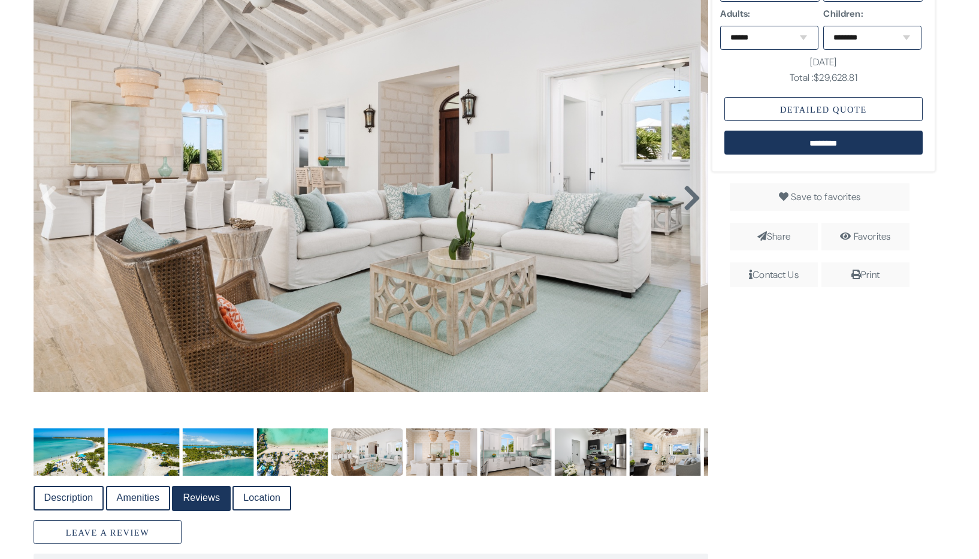
click at [688, 195] on icon at bounding box center [692, 198] width 18 height 29
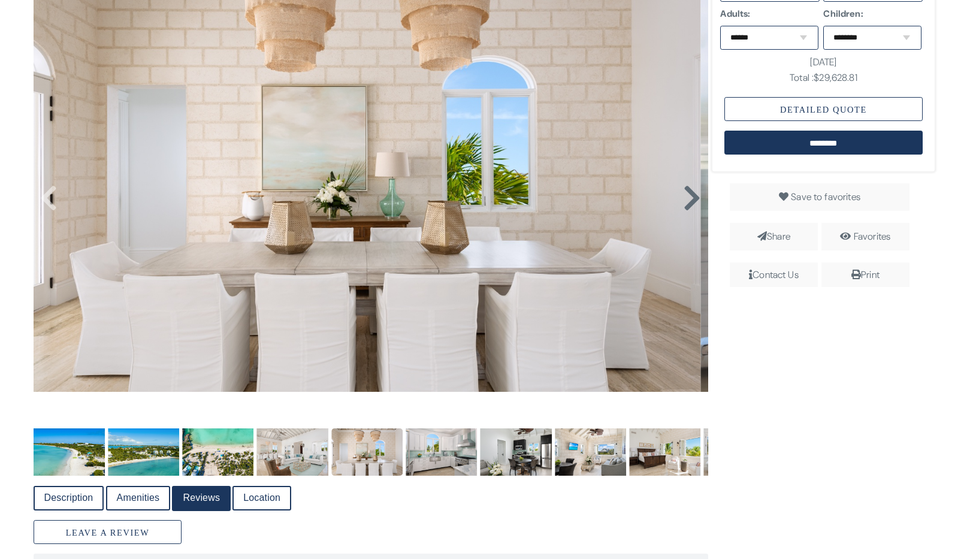
click at [688, 195] on icon at bounding box center [692, 198] width 18 height 29
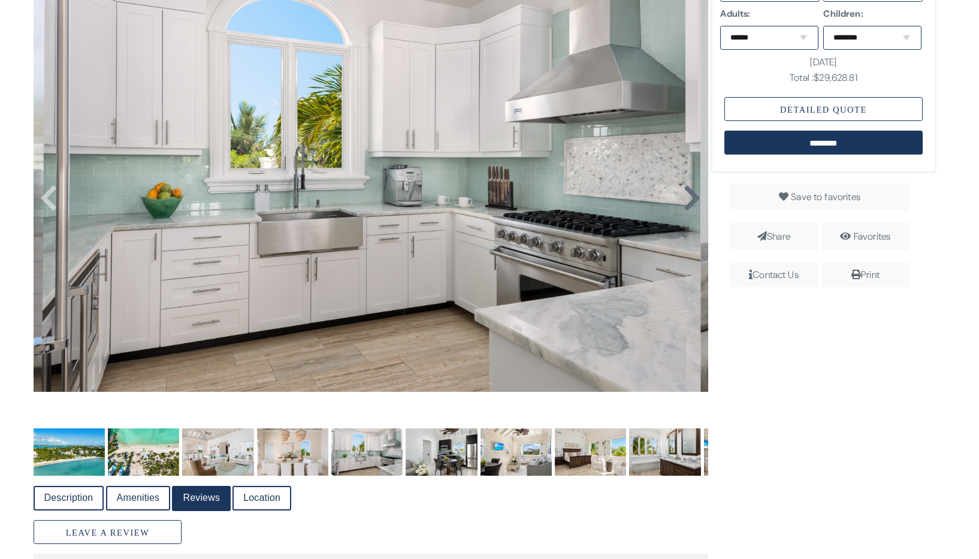
click at [688, 195] on icon at bounding box center [692, 198] width 18 height 29
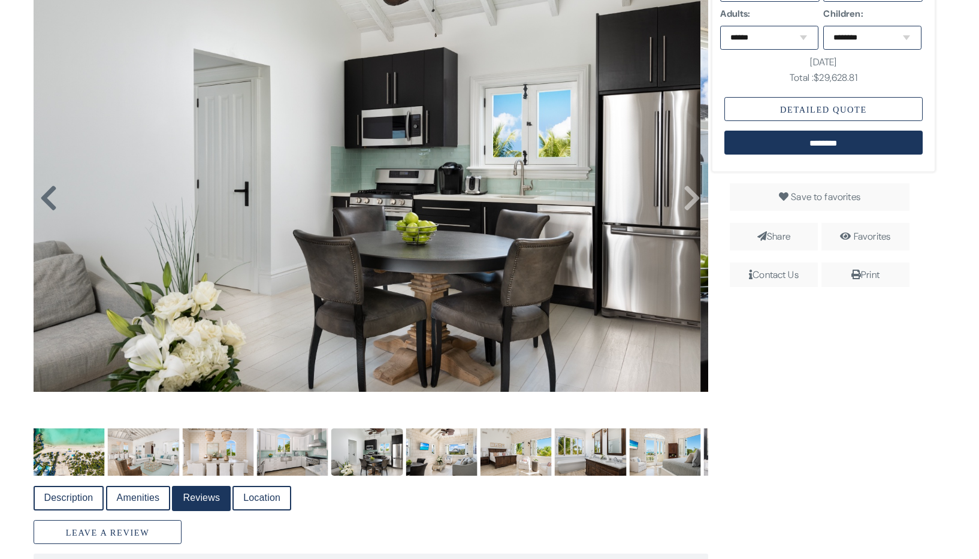
click at [50, 205] on icon at bounding box center [49, 198] width 18 height 29
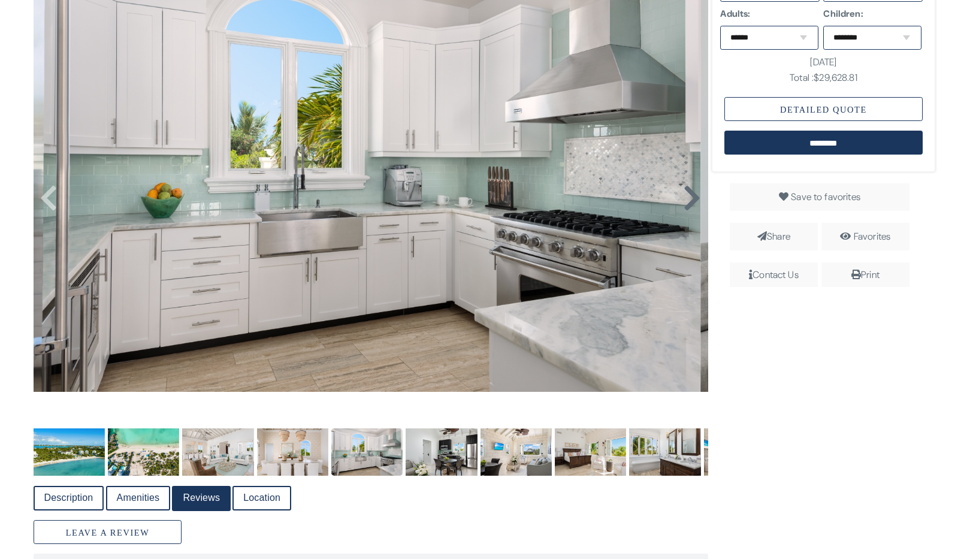
click at [686, 196] on icon at bounding box center [692, 198] width 18 height 29
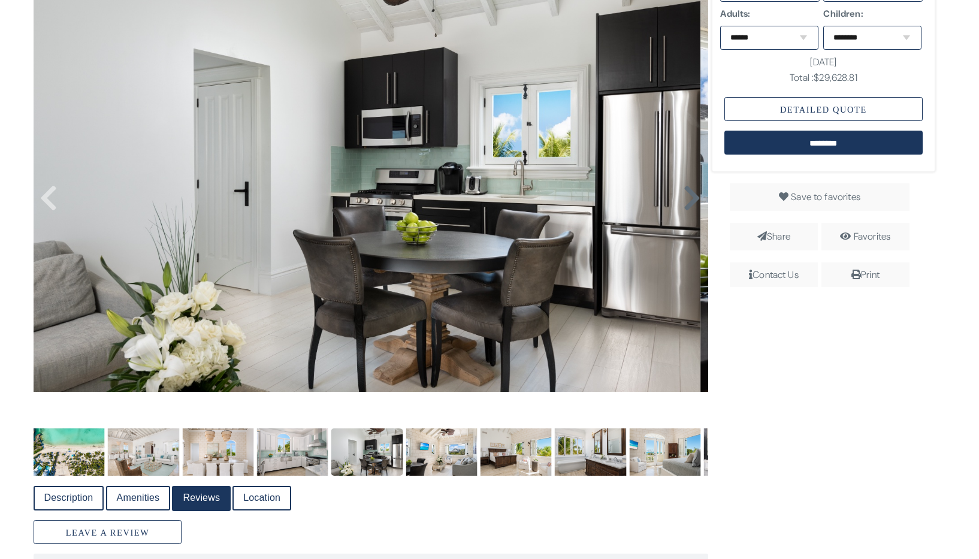
click at [686, 196] on icon at bounding box center [692, 198] width 18 height 29
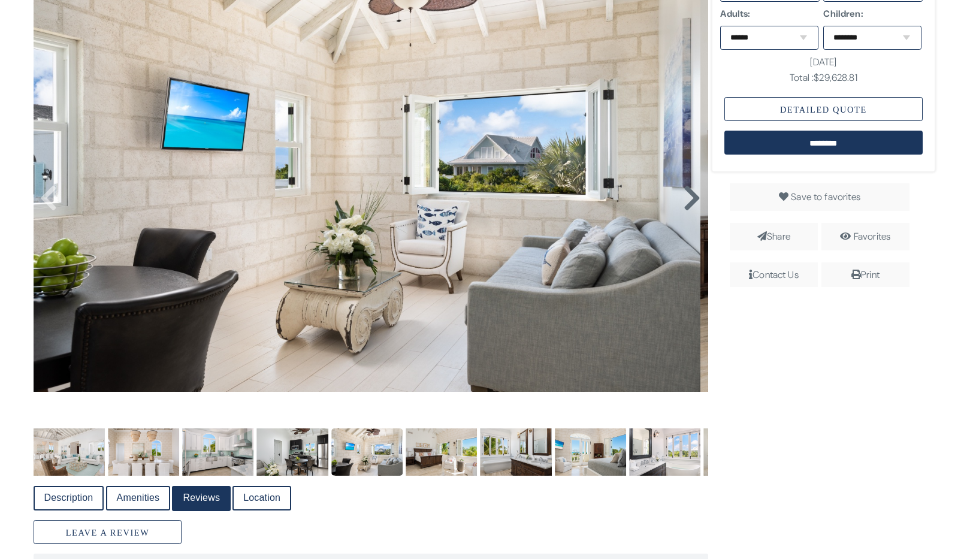
click at [686, 196] on icon at bounding box center [692, 198] width 18 height 29
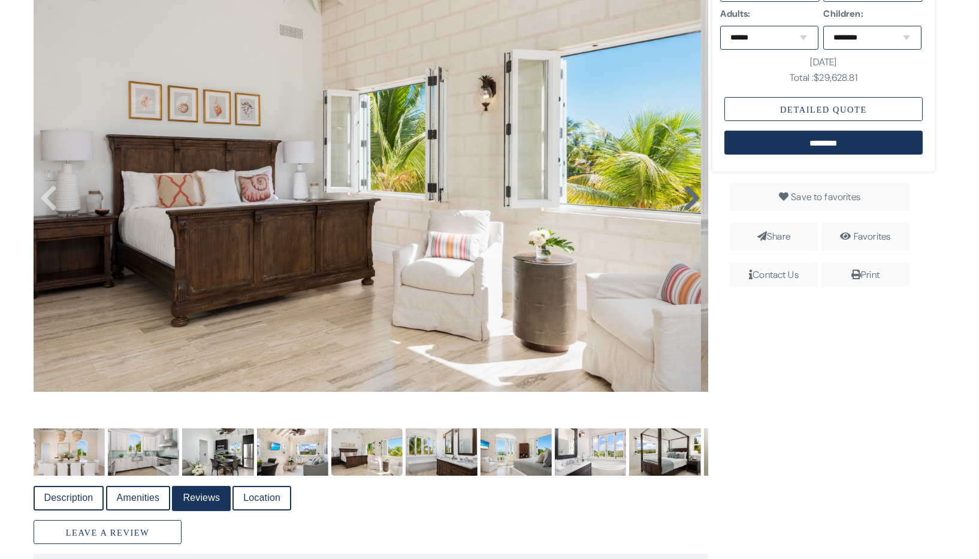
click at [686, 196] on icon at bounding box center [692, 198] width 18 height 29
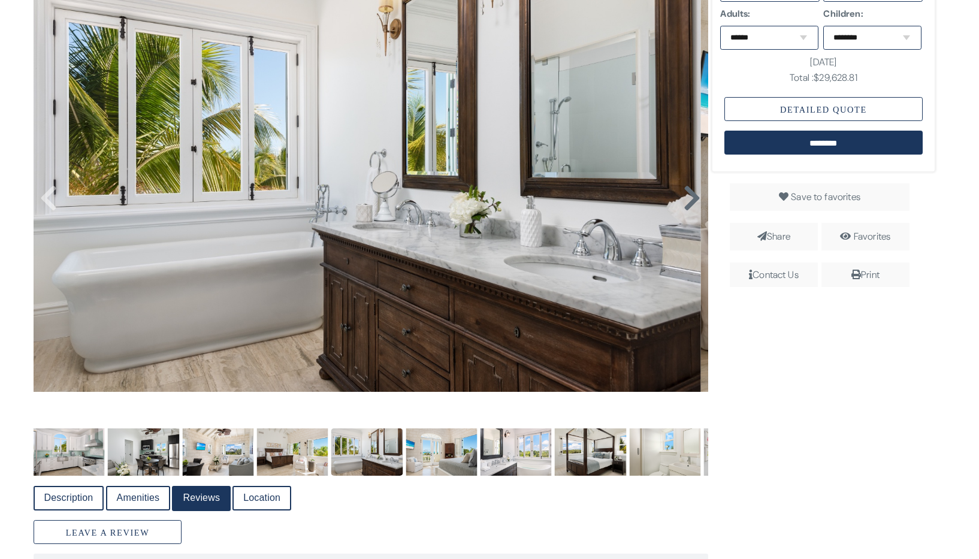
click at [686, 196] on icon at bounding box center [692, 198] width 18 height 29
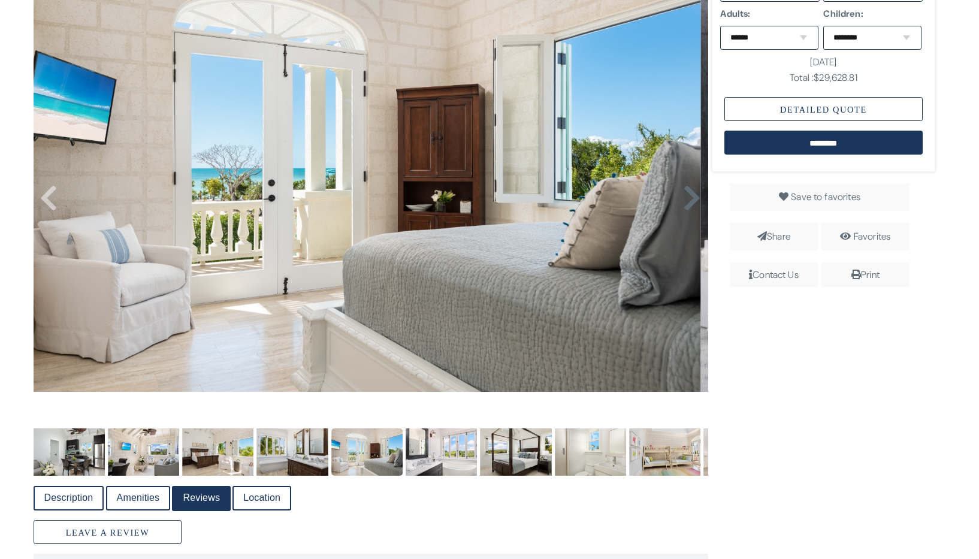
click at [686, 196] on icon at bounding box center [692, 198] width 18 height 29
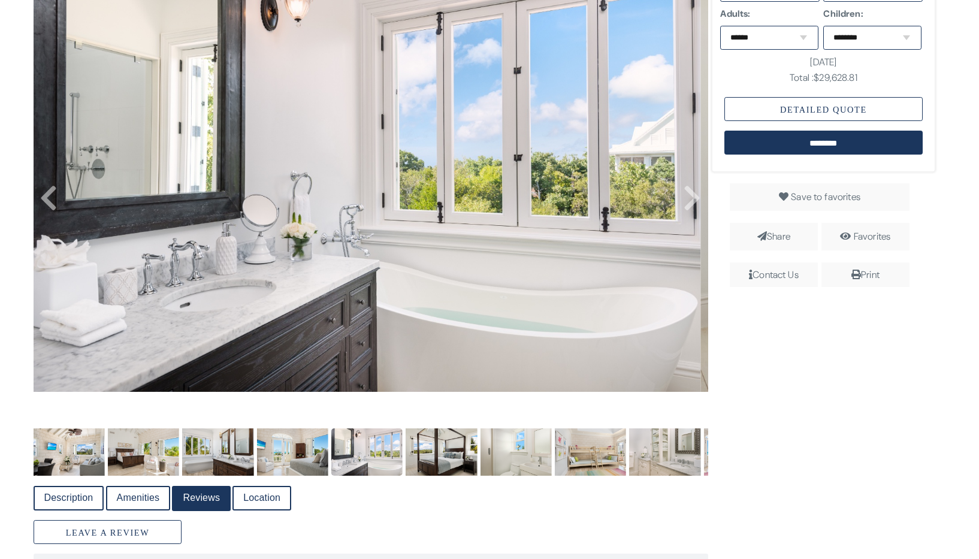
click at [59, 205] on img at bounding box center [366, 169] width 667 height 445
click at [46, 200] on icon at bounding box center [49, 198] width 18 height 29
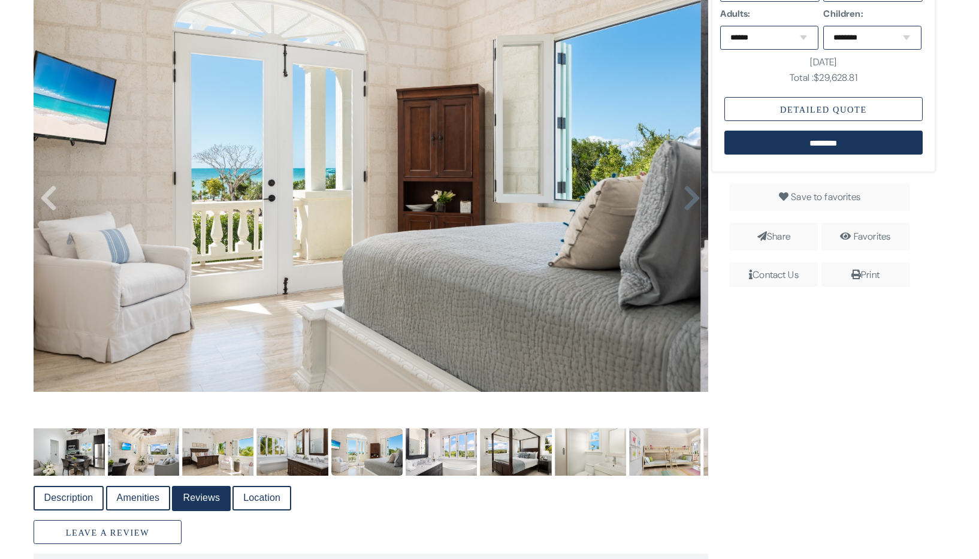
click at [687, 206] on icon at bounding box center [692, 198] width 18 height 29
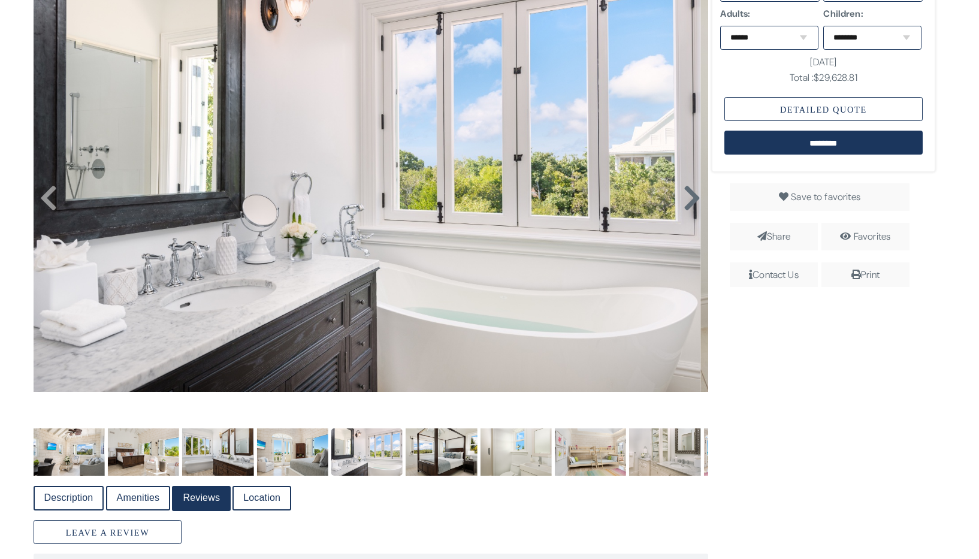
click at [687, 202] on icon at bounding box center [692, 198] width 18 height 29
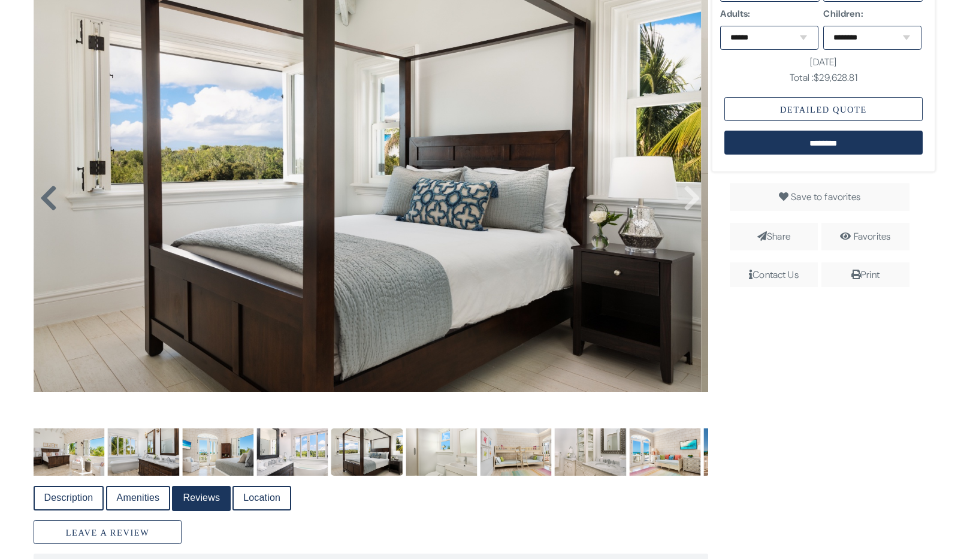
click at [47, 197] on icon at bounding box center [49, 198] width 18 height 29
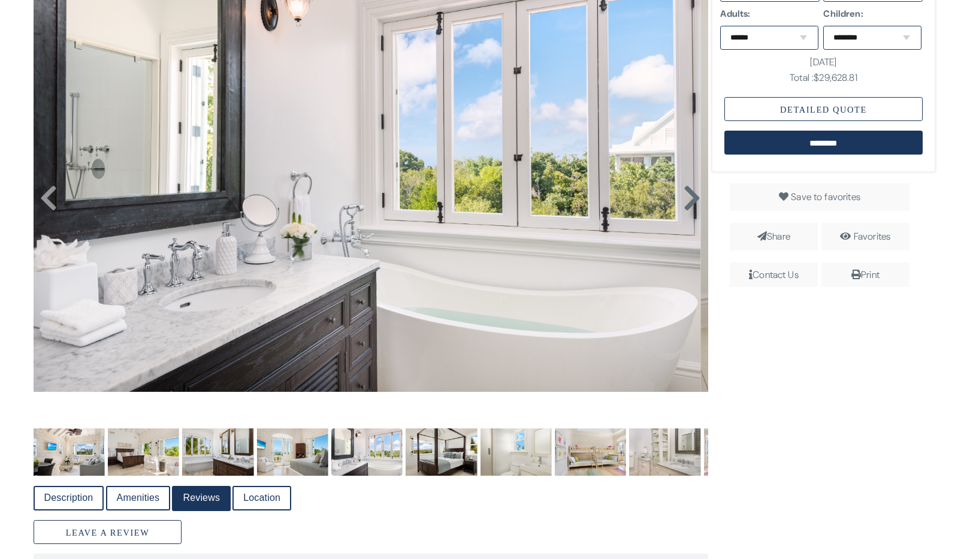
click at [693, 203] on icon at bounding box center [692, 198] width 18 height 29
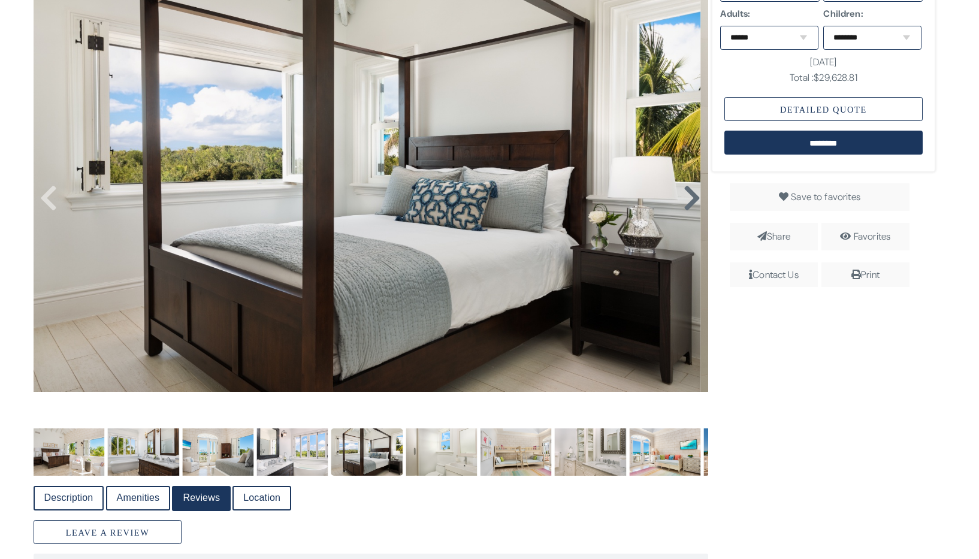
click at [687, 199] on icon at bounding box center [692, 198] width 18 height 29
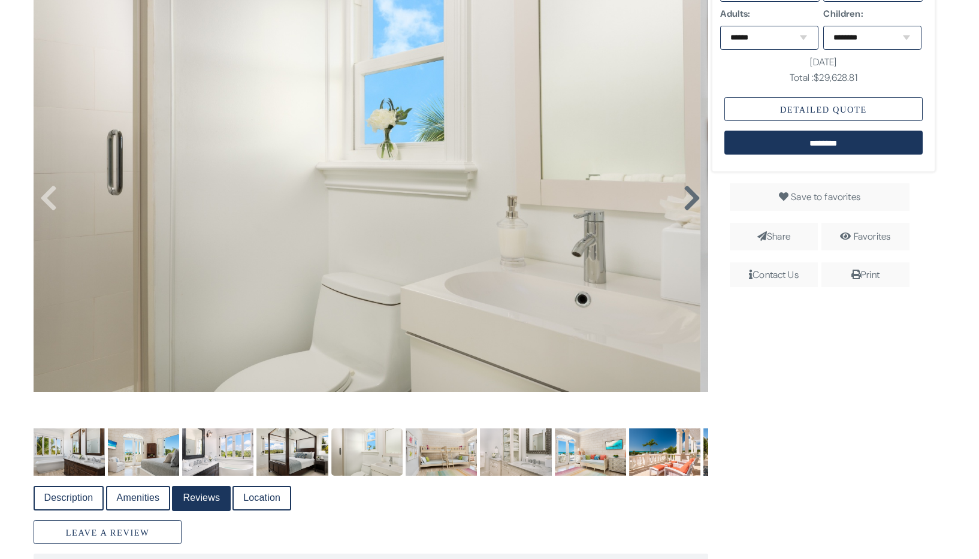
click at [687, 199] on icon at bounding box center [692, 198] width 18 height 29
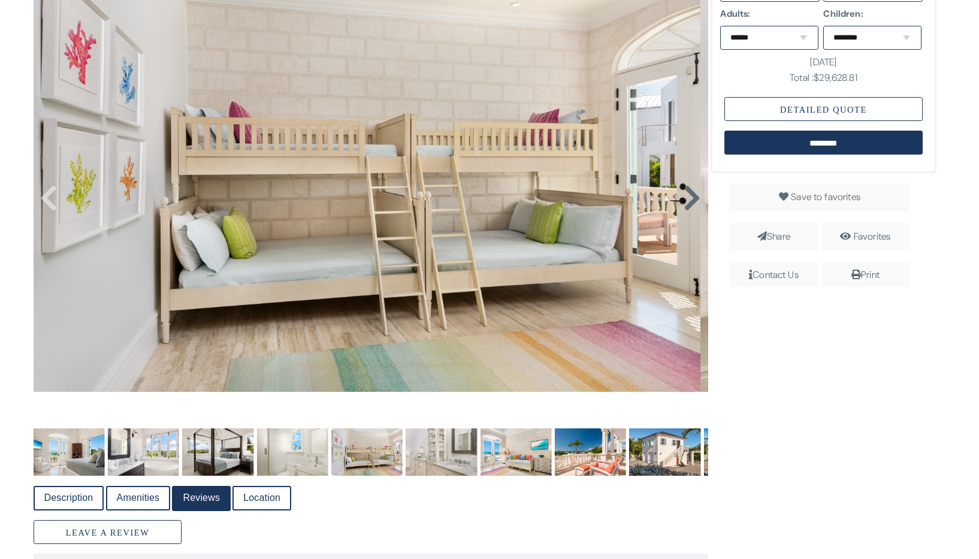
click at [687, 199] on icon at bounding box center [692, 198] width 18 height 29
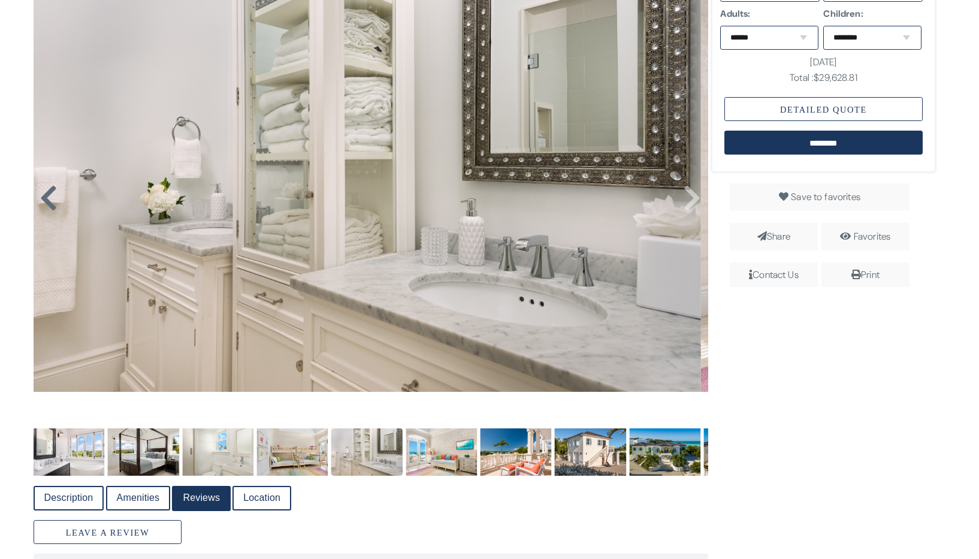
click at [46, 198] on icon at bounding box center [49, 198] width 18 height 29
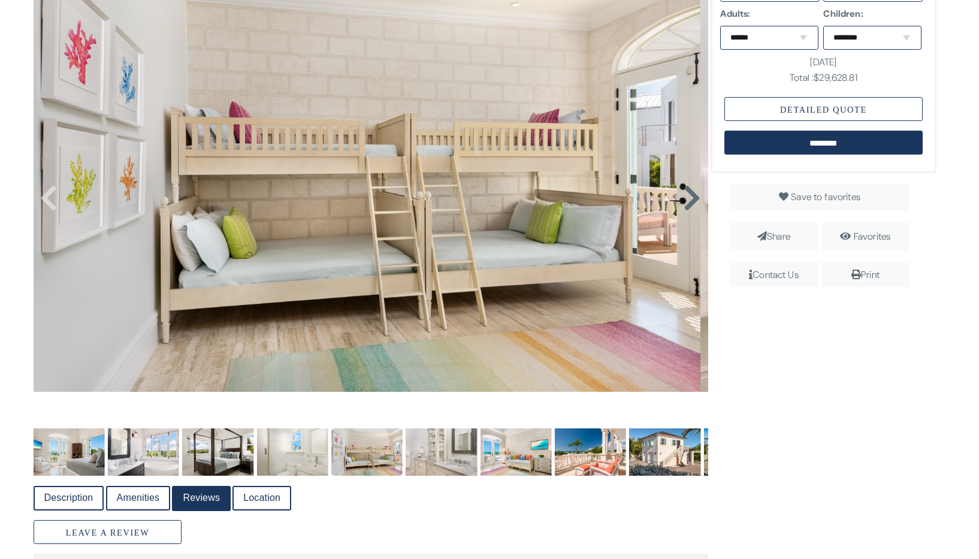
click at [687, 195] on icon at bounding box center [692, 198] width 18 height 29
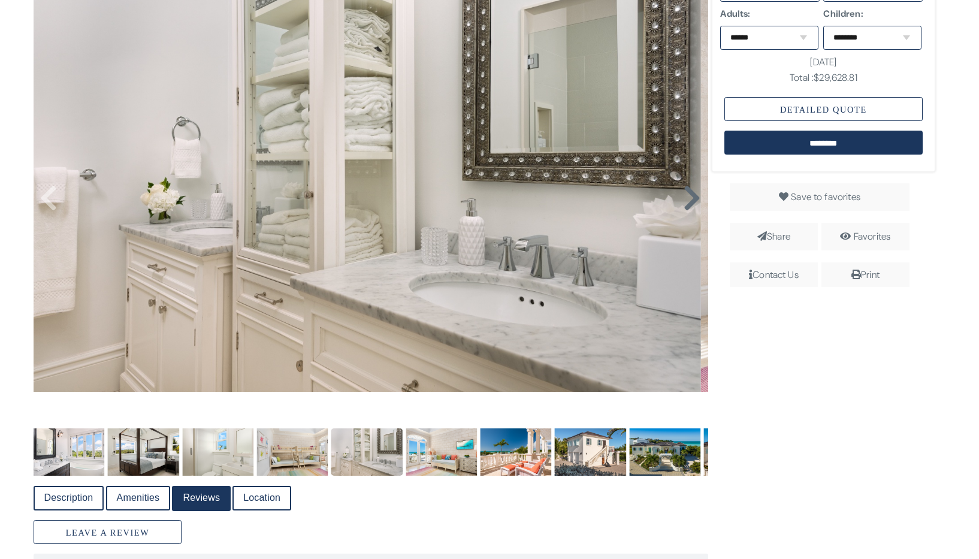
click at [687, 195] on icon at bounding box center [692, 198] width 18 height 29
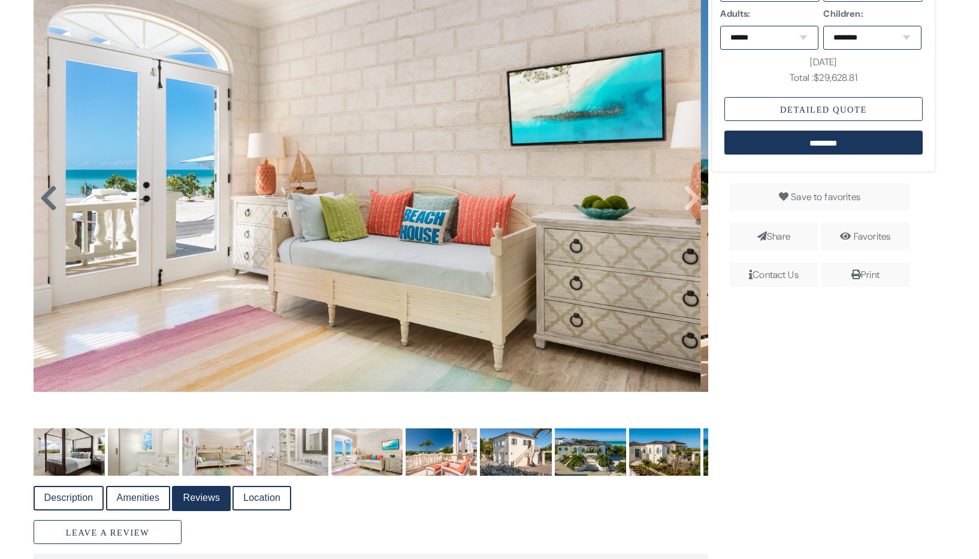
click at [49, 195] on icon at bounding box center [49, 198] width 18 height 29
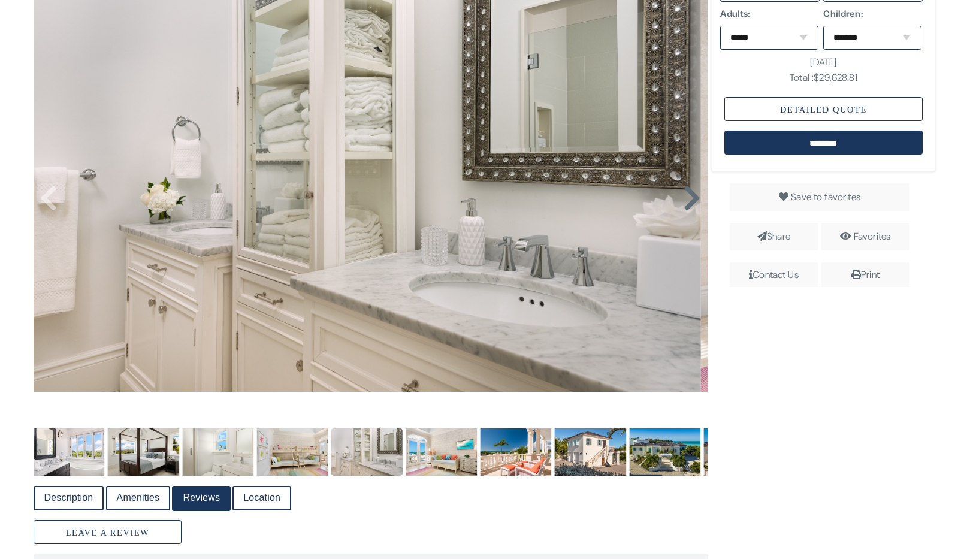
click at [688, 195] on icon at bounding box center [692, 198] width 18 height 29
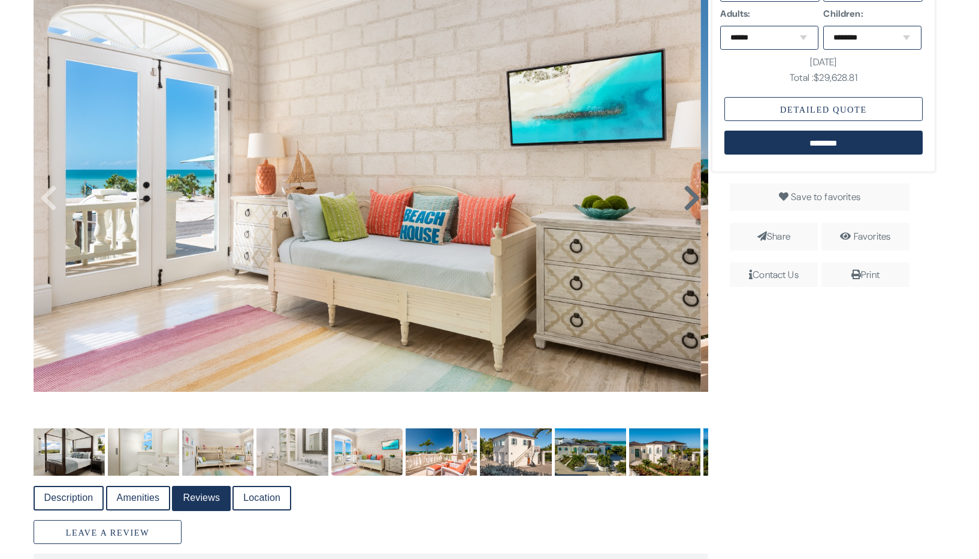
click at [688, 195] on icon at bounding box center [692, 198] width 18 height 29
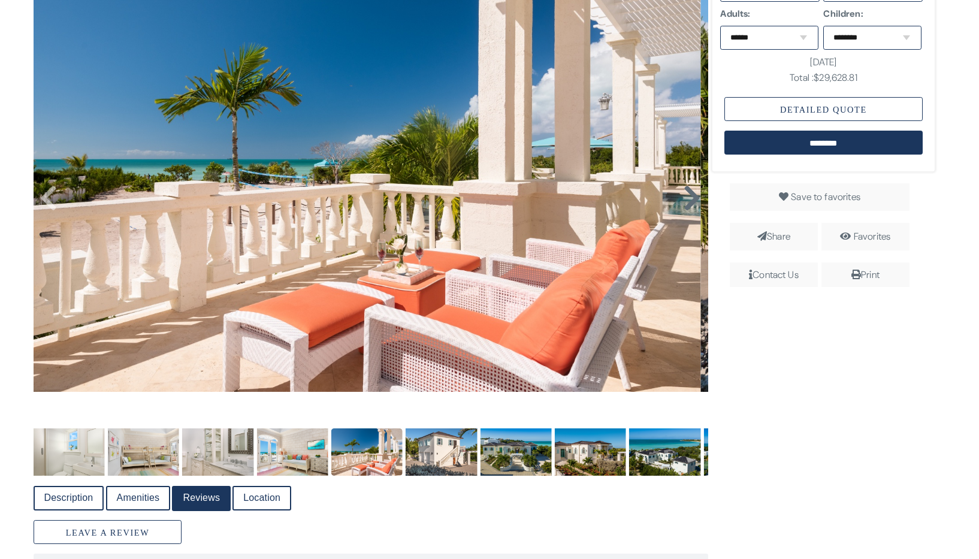
click at [689, 195] on icon at bounding box center [692, 198] width 18 height 29
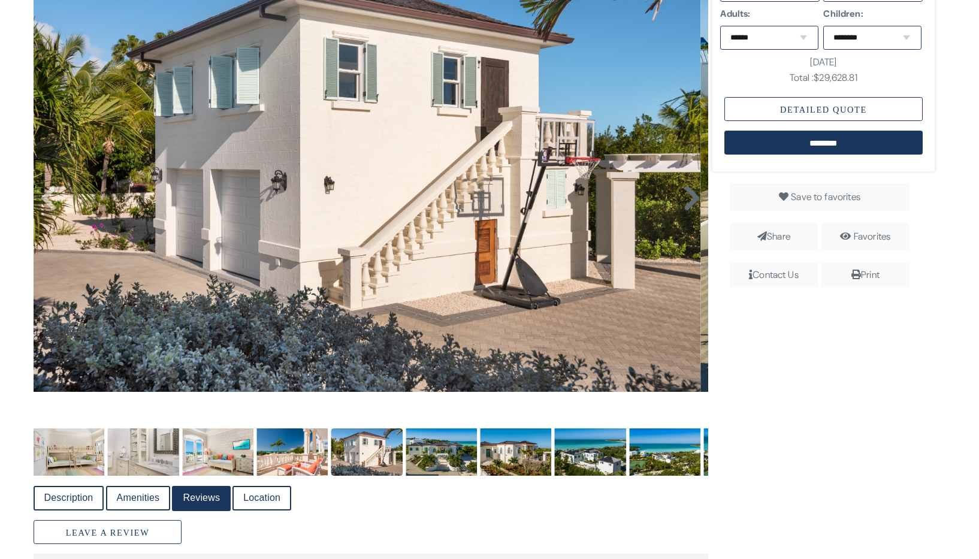
click at [689, 195] on icon at bounding box center [692, 198] width 18 height 29
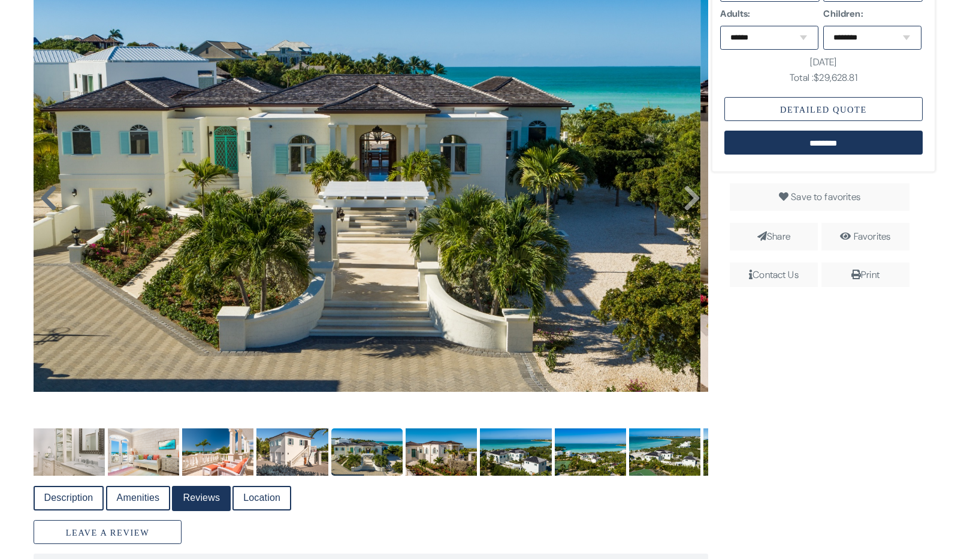
click at [47, 197] on icon at bounding box center [49, 198] width 18 height 29
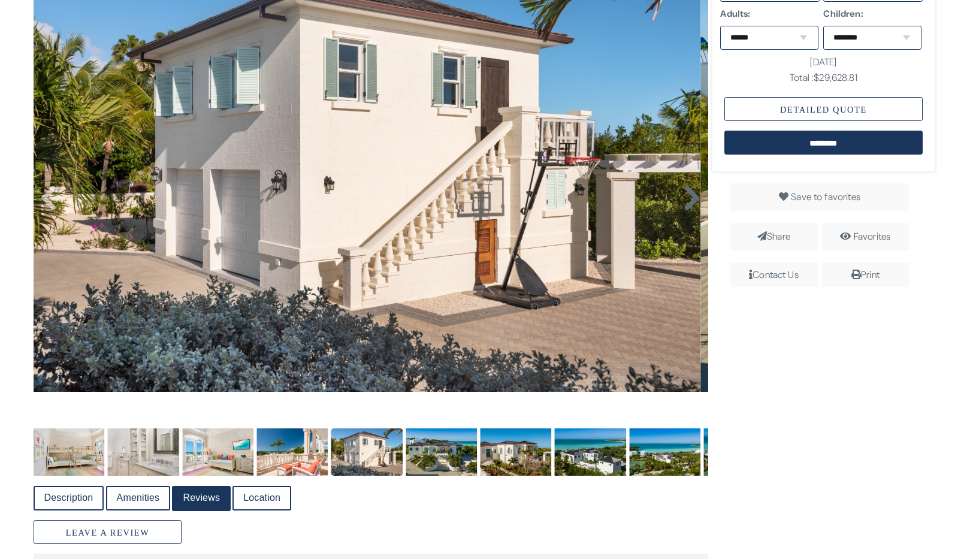
click at [683, 197] on icon at bounding box center [692, 198] width 18 height 29
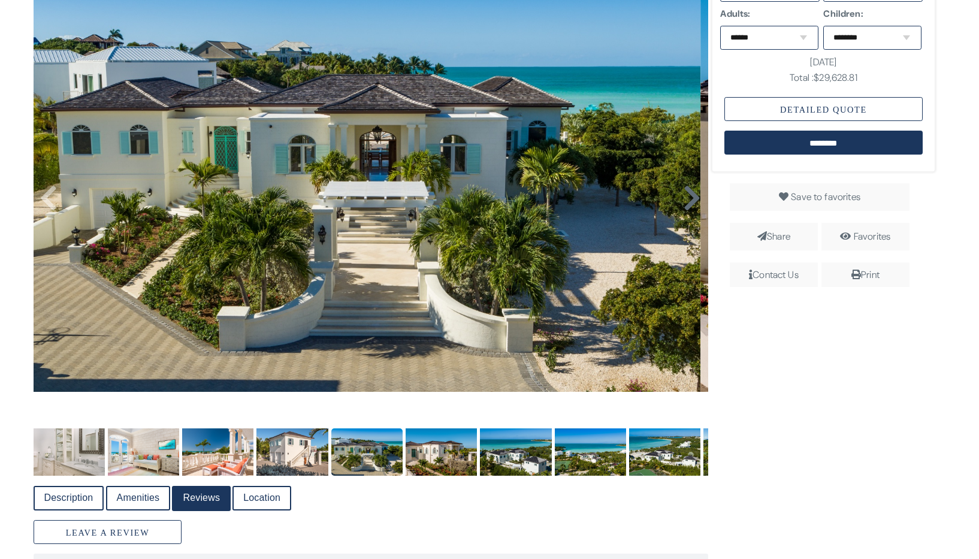
click at [683, 197] on icon at bounding box center [692, 198] width 18 height 29
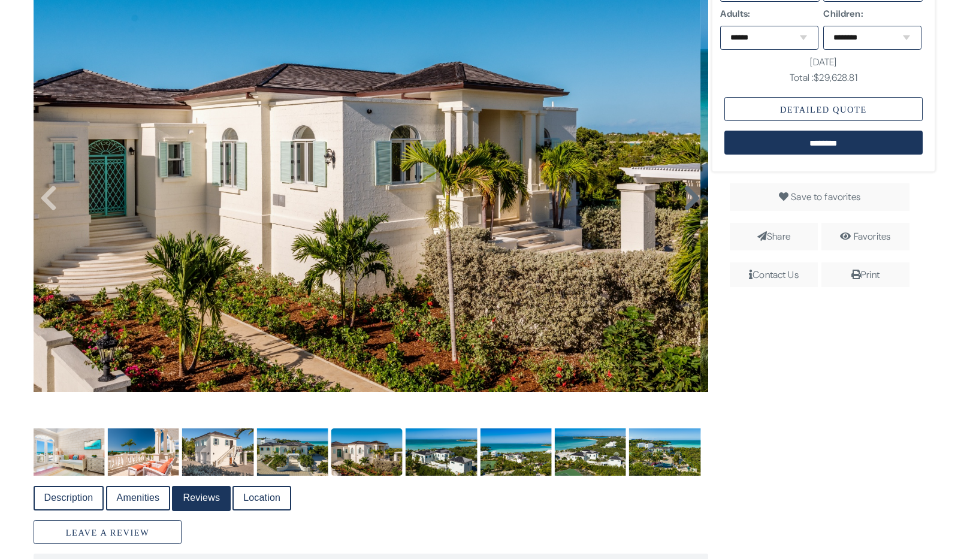
click at [693, 200] on icon at bounding box center [692, 198] width 18 height 29
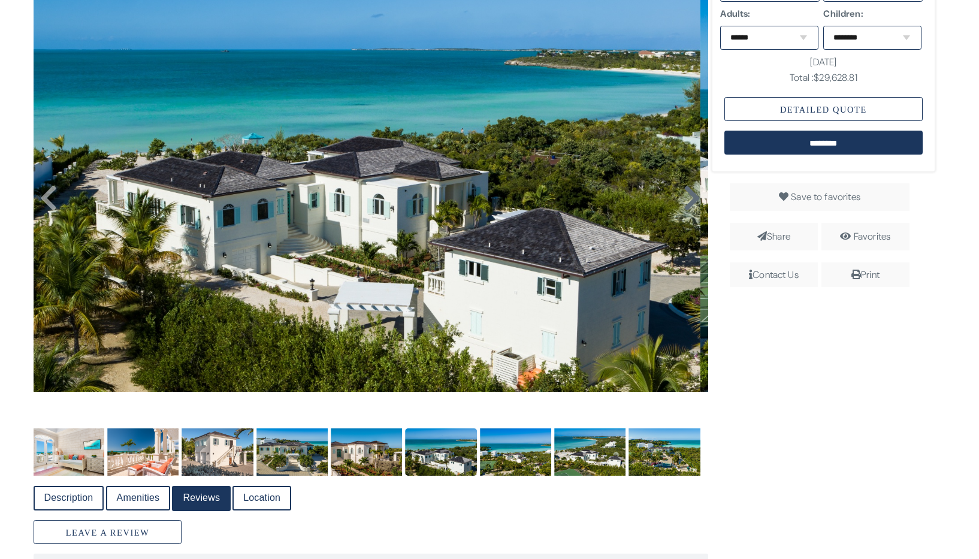
click at [693, 200] on icon at bounding box center [692, 198] width 18 height 29
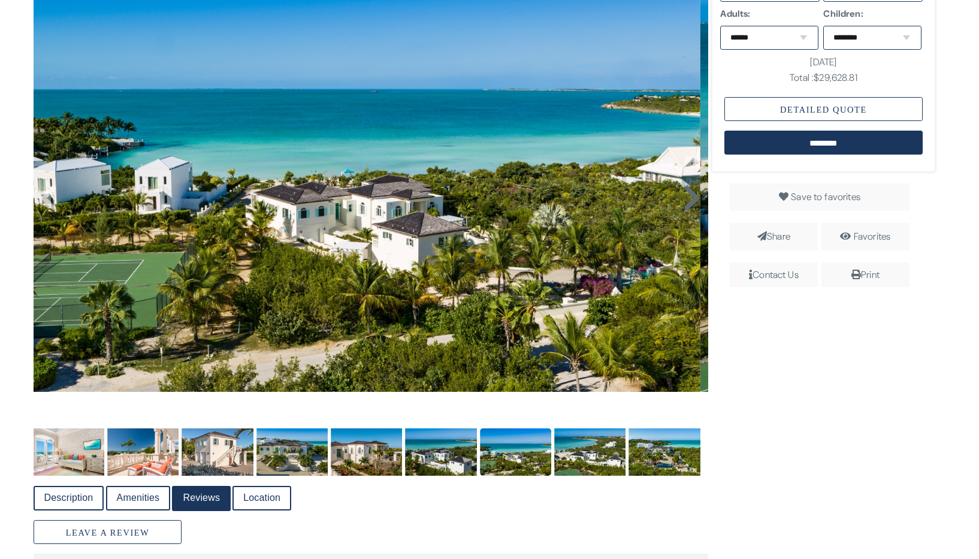
click at [693, 200] on icon at bounding box center [692, 198] width 18 height 29
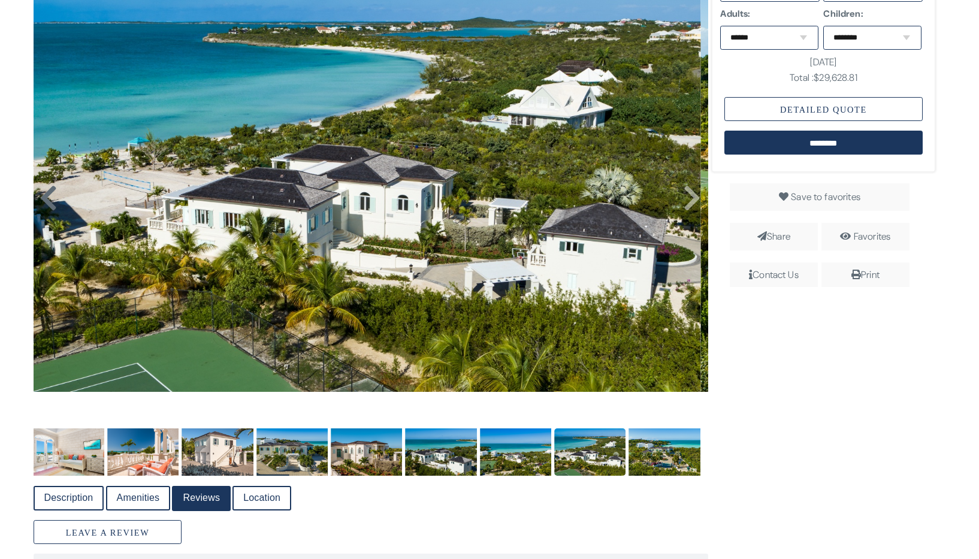
click at [53, 199] on icon at bounding box center [49, 198] width 18 height 29
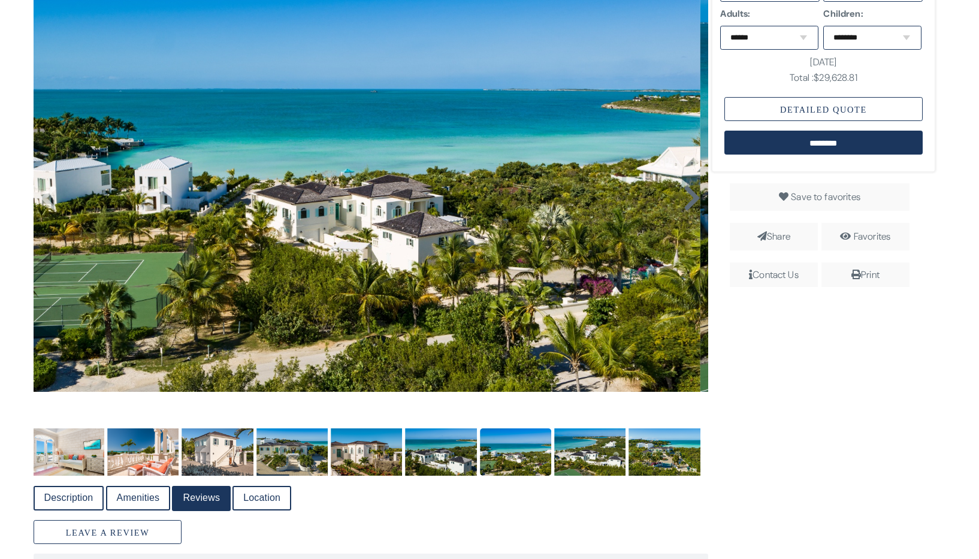
click at [684, 196] on icon at bounding box center [692, 198] width 18 height 29
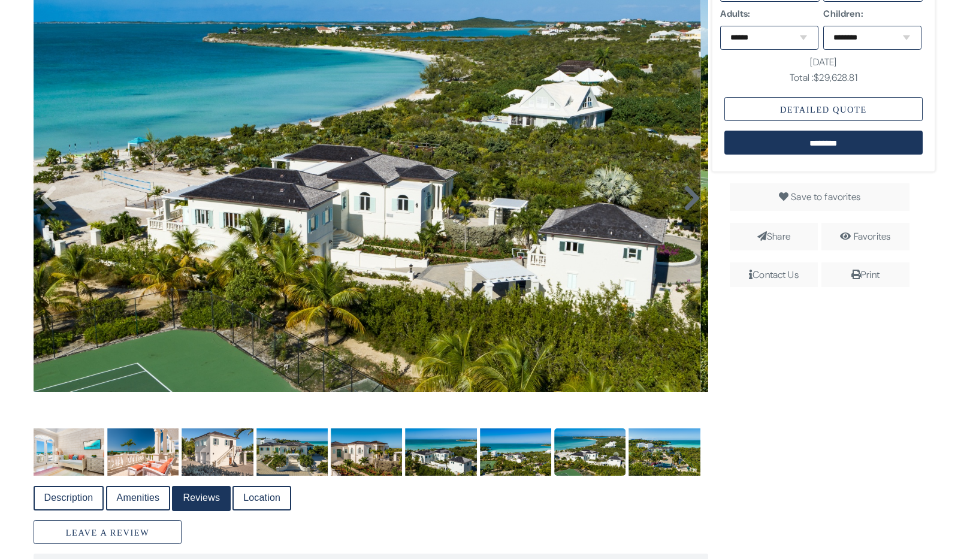
click at [686, 197] on icon at bounding box center [692, 198] width 18 height 29
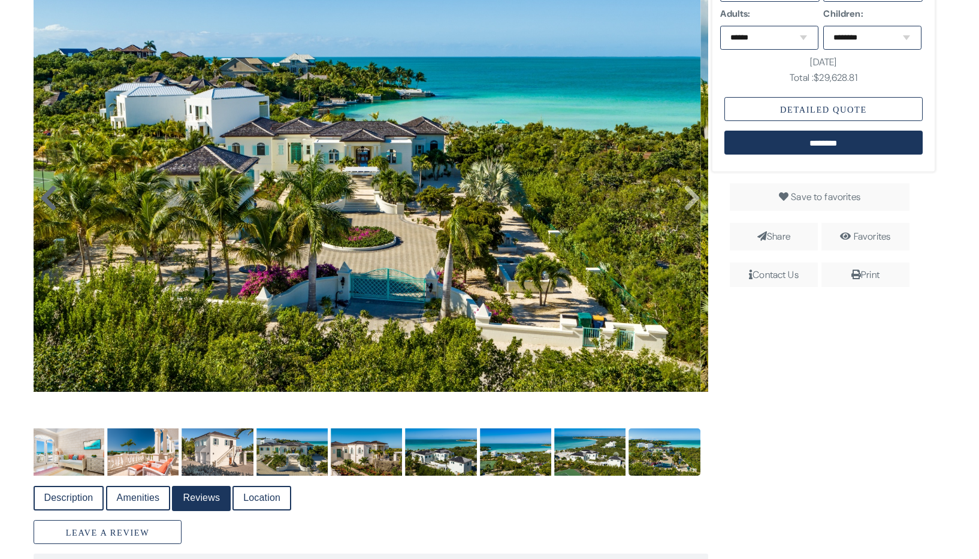
click at [48, 196] on icon at bounding box center [49, 198] width 18 height 29
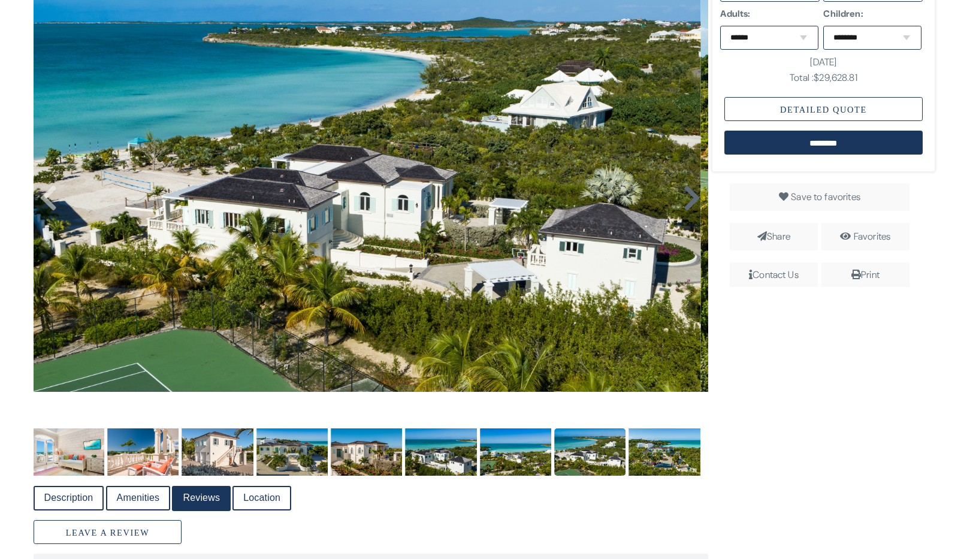
click at [691, 199] on icon at bounding box center [692, 198] width 18 height 29
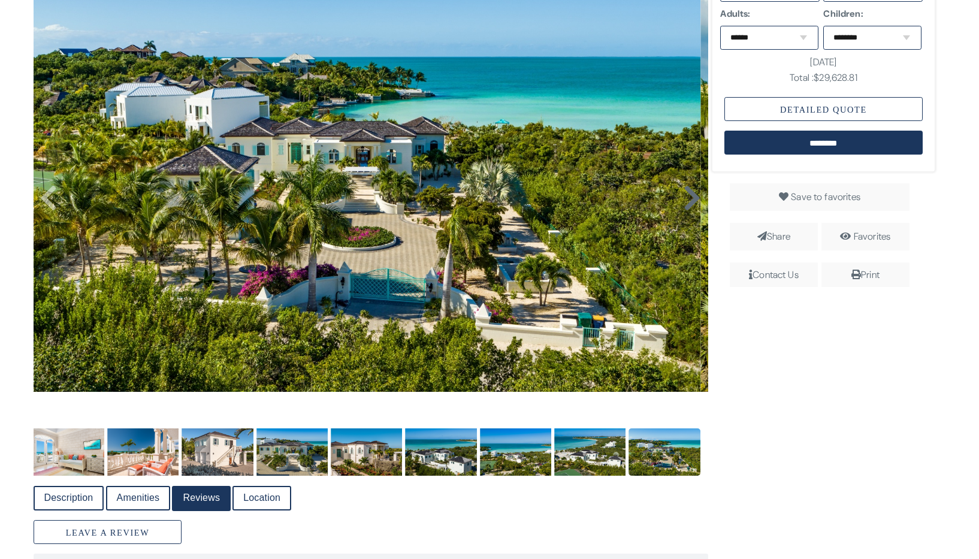
click at [691, 199] on icon at bounding box center [692, 198] width 18 height 29
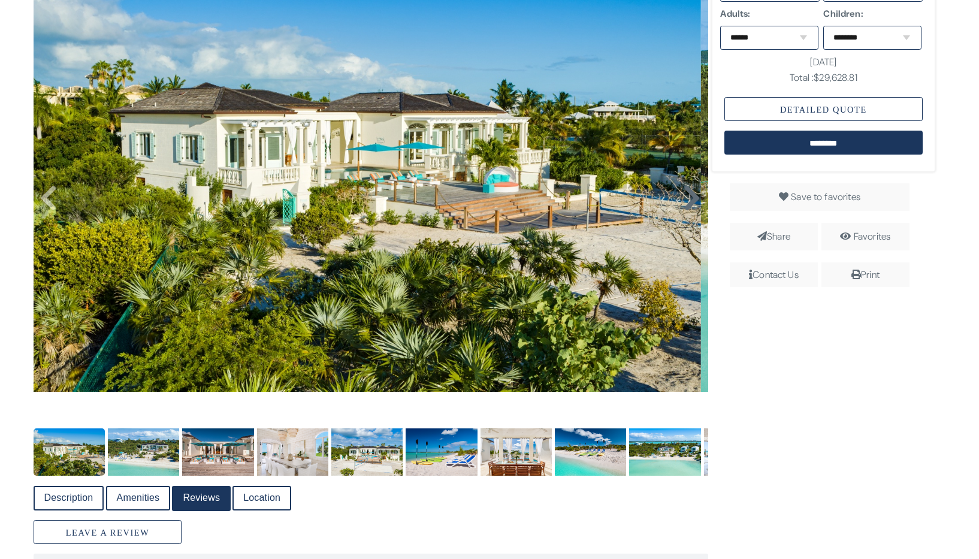
click at [689, 201] on icon at bounding box center [692, 198] width 18 height 29
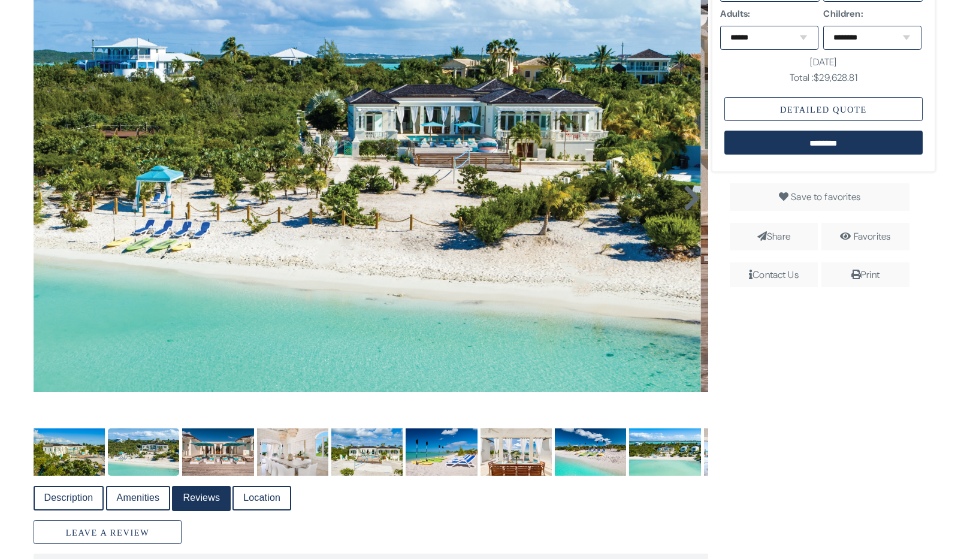
click at [689, 201] on icon at bounding box center [692, 198] width 18 height 29
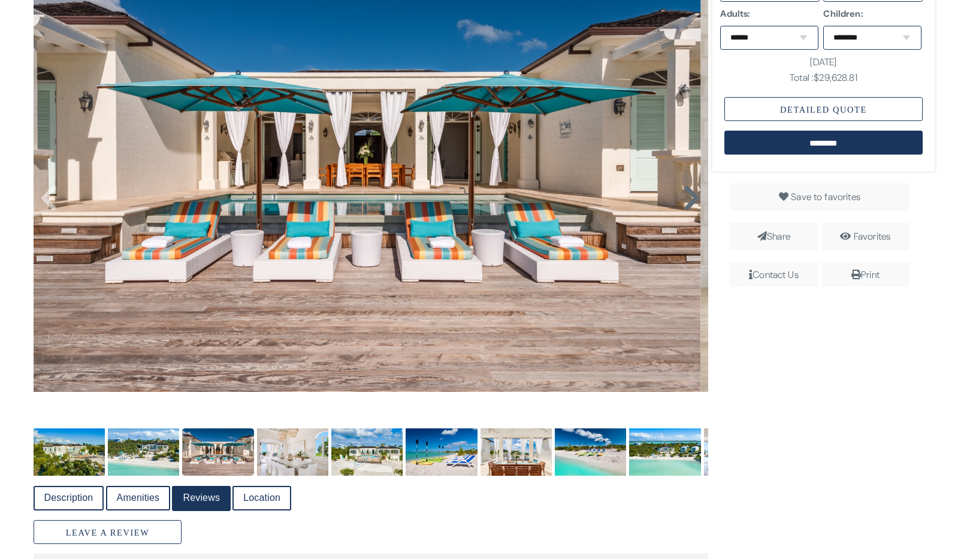
click at [689, 201] on icon at bounding box center [692, 198] width 18 height 29
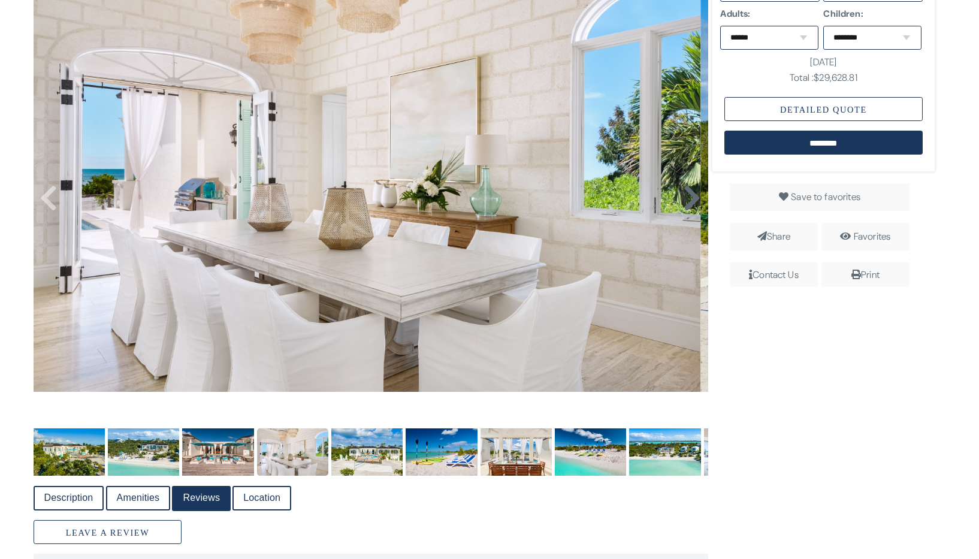
click at [689, 201] on icon at bounding box center [692, 198] width 18 height 29
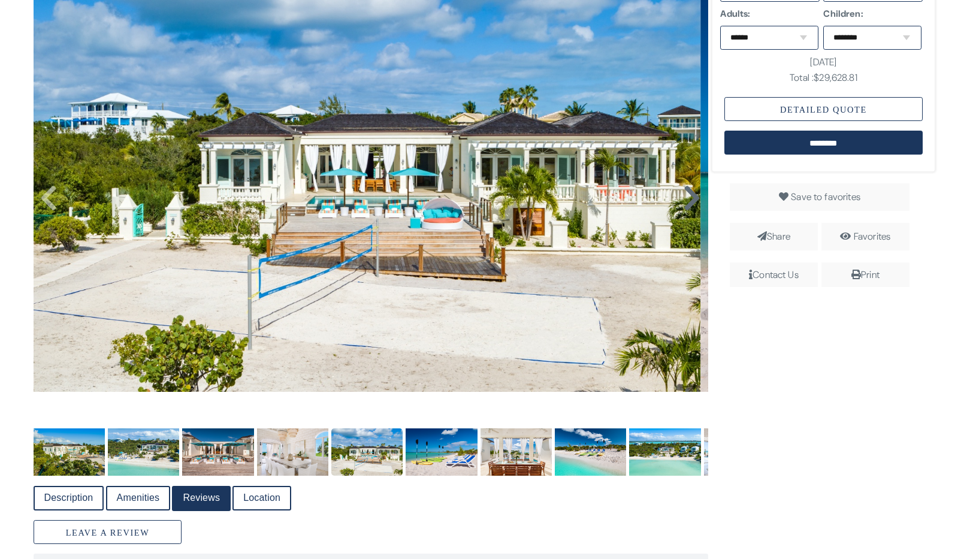
click at [689, 201] on icon at bounding box center [692, 198] width 18 height 29
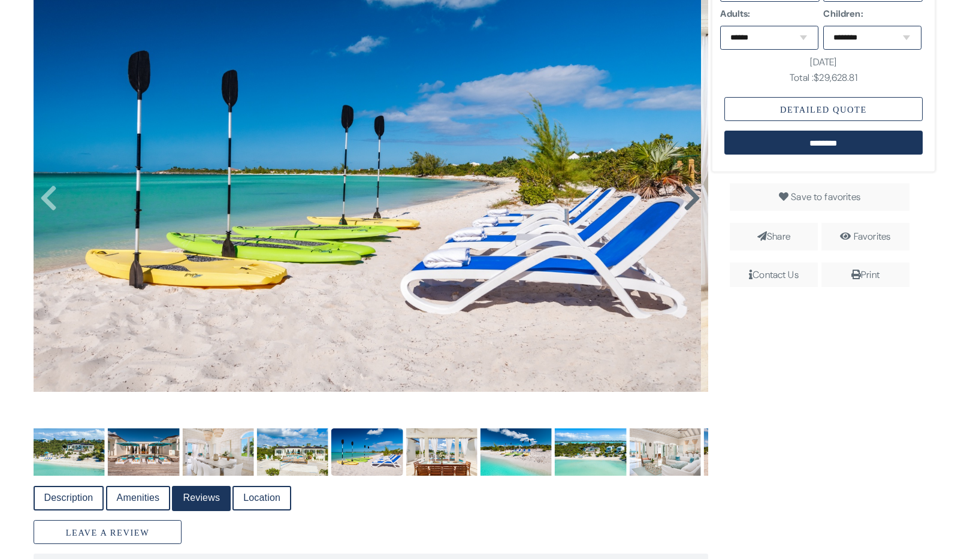
click at [689, 201] on icon at bounding box center [692, 198] width 18 height 29
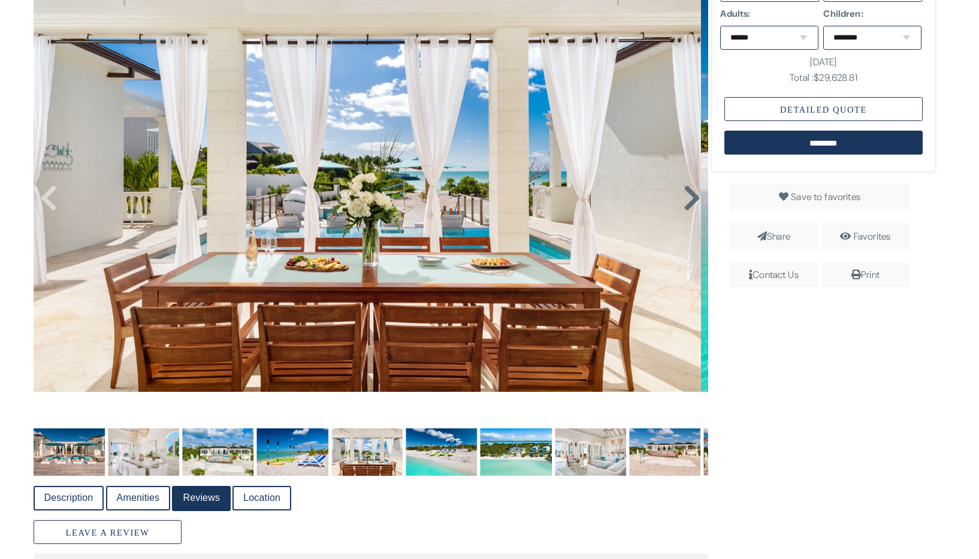
click at [689, 201] on icon at bounding box center [692, 198] width 18 height 29
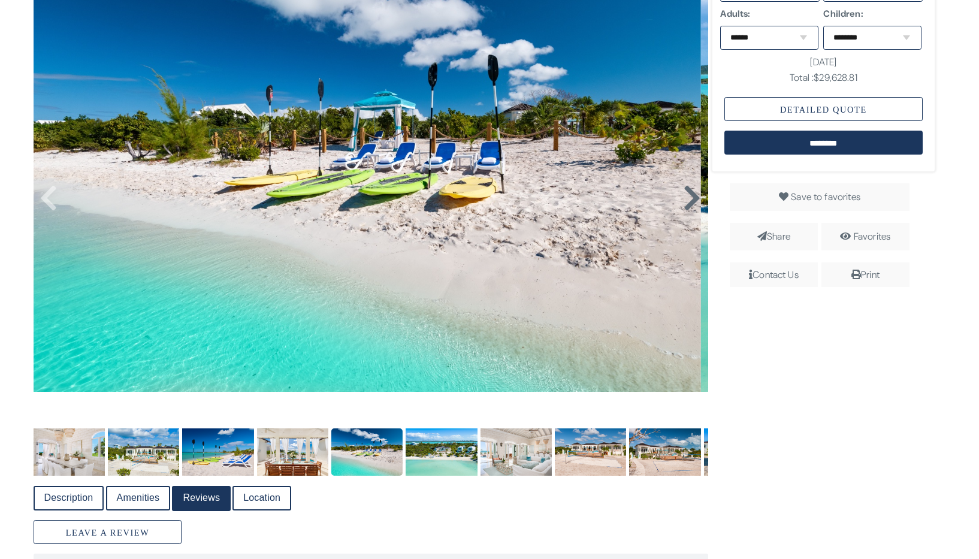
click at [689, 201] on icon at bounding box center [692, 198] width 18 height 29
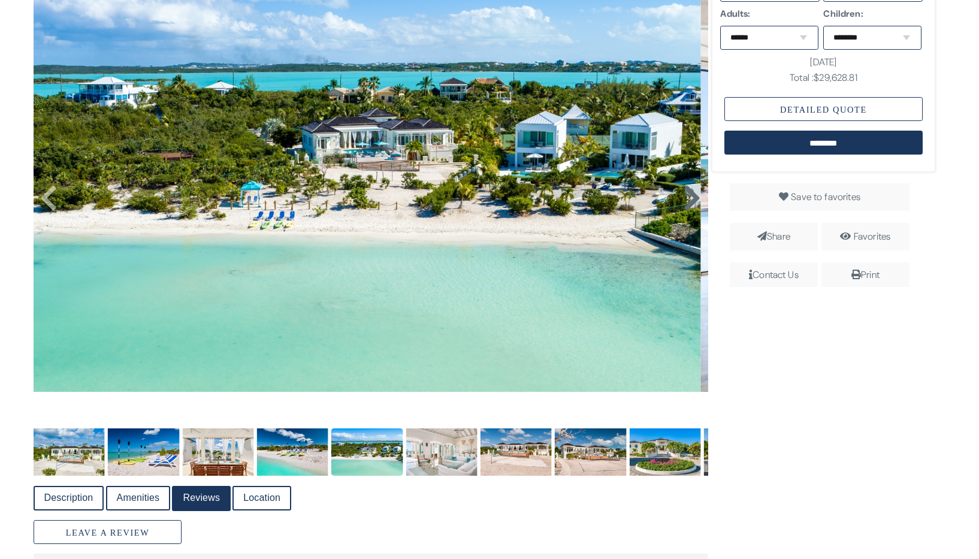
click at [689, 201] on icon at bounding box center [692, 198] width 18 height 29
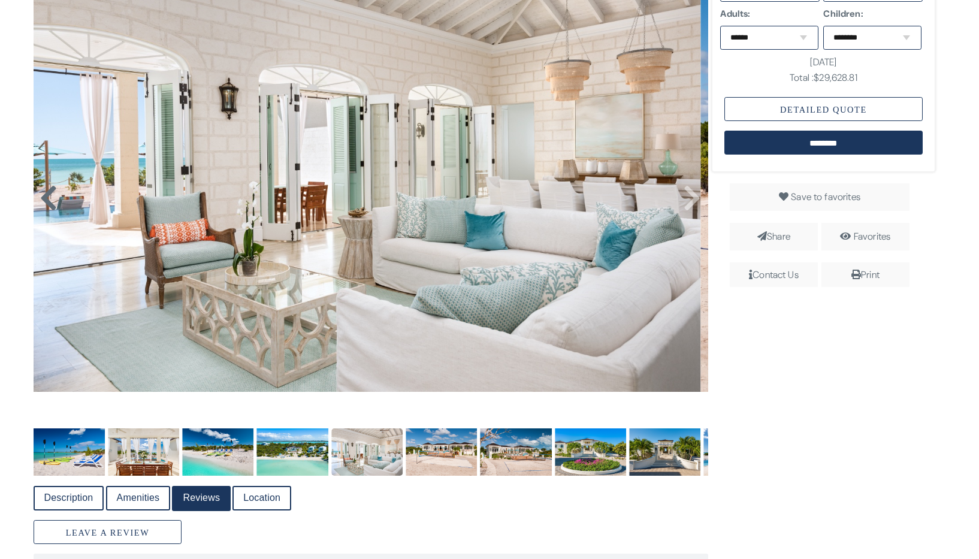
click at [50, 201] on icon at bounding box center [49, 198] width 18 height 29
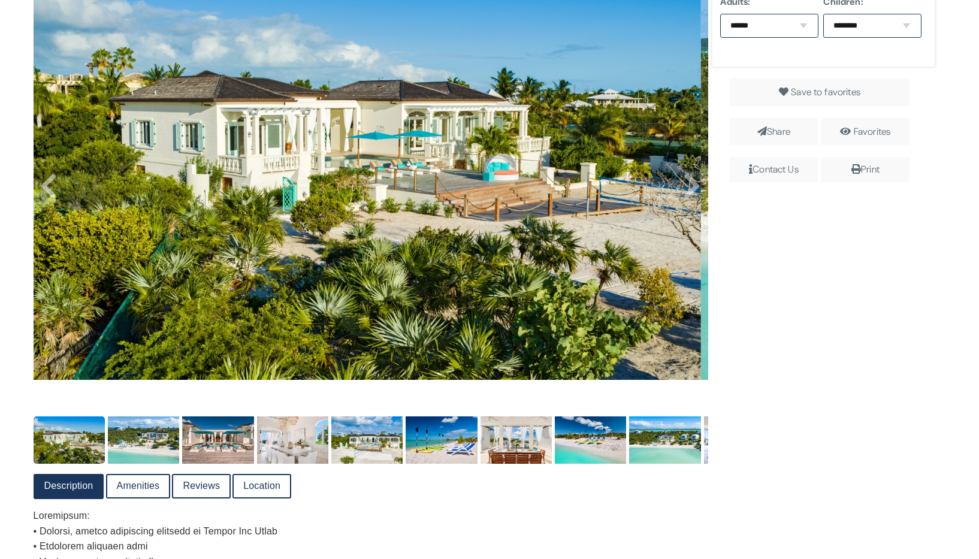
scroll to position [551, 0]
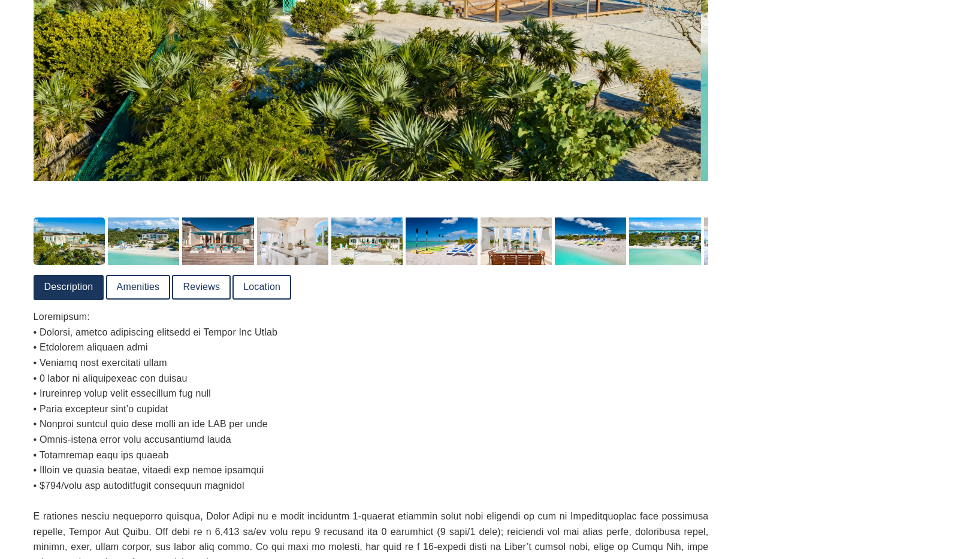
click at [254, 288] on link "Location" at bounding box center [262, 287] width 56 height 22
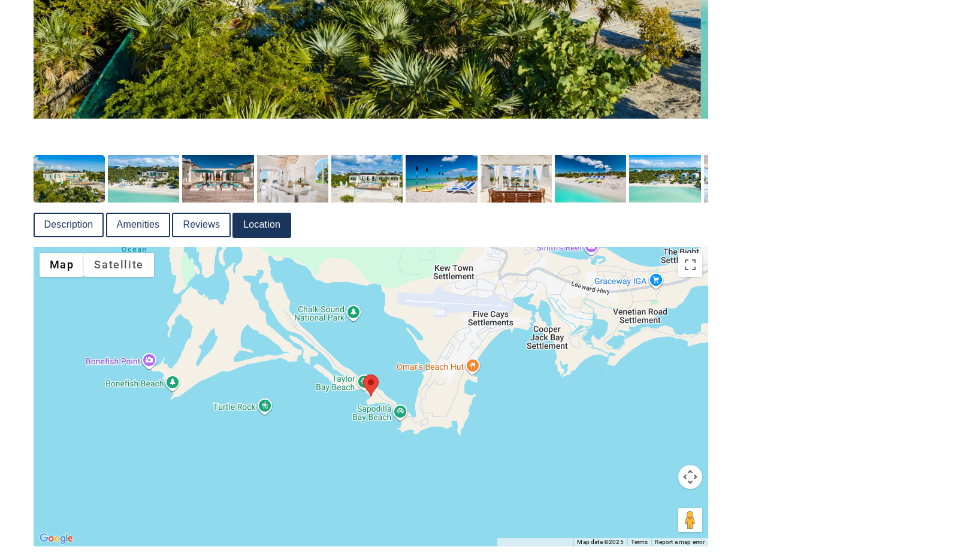
scroll to position [612, 0]
